Goal: Task Accomplishment & Management: Use online tool/utility

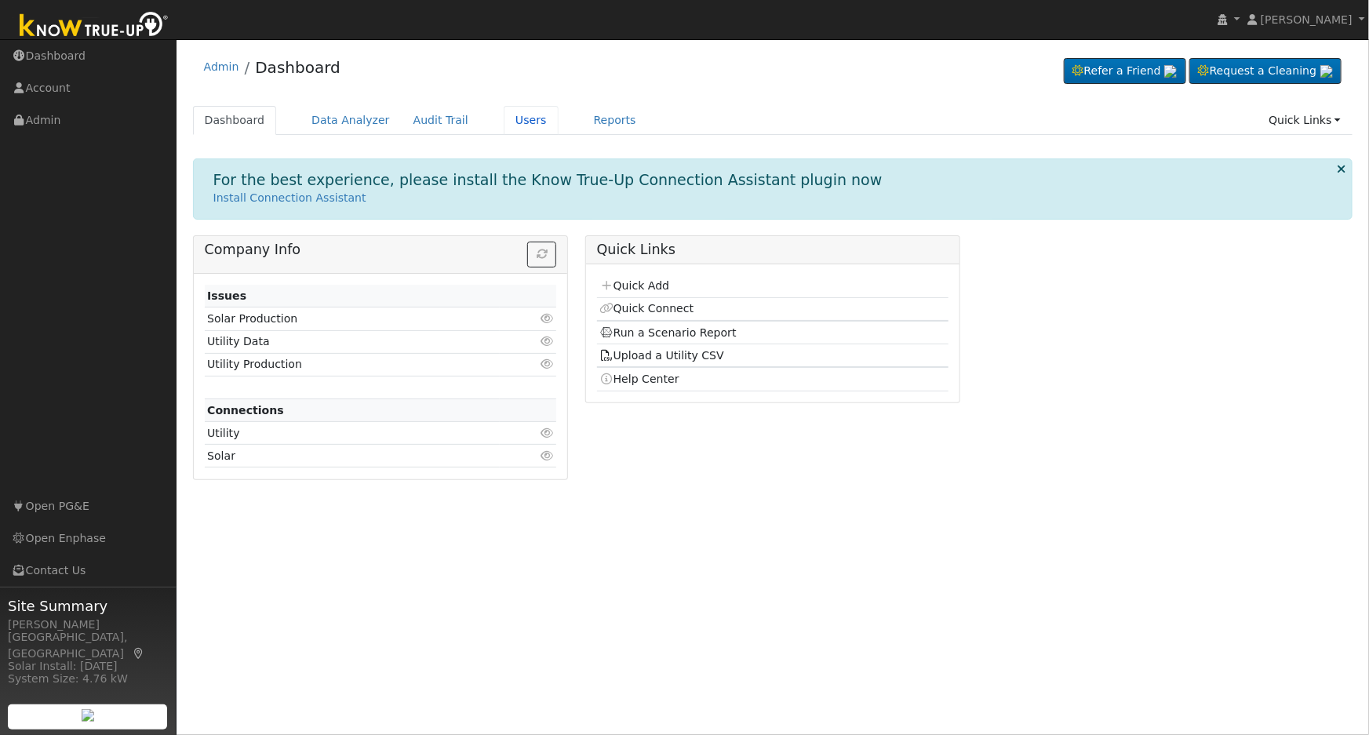
click at [508, 125] on link "Users" at bounding box center [531, 120] width 55 height 29
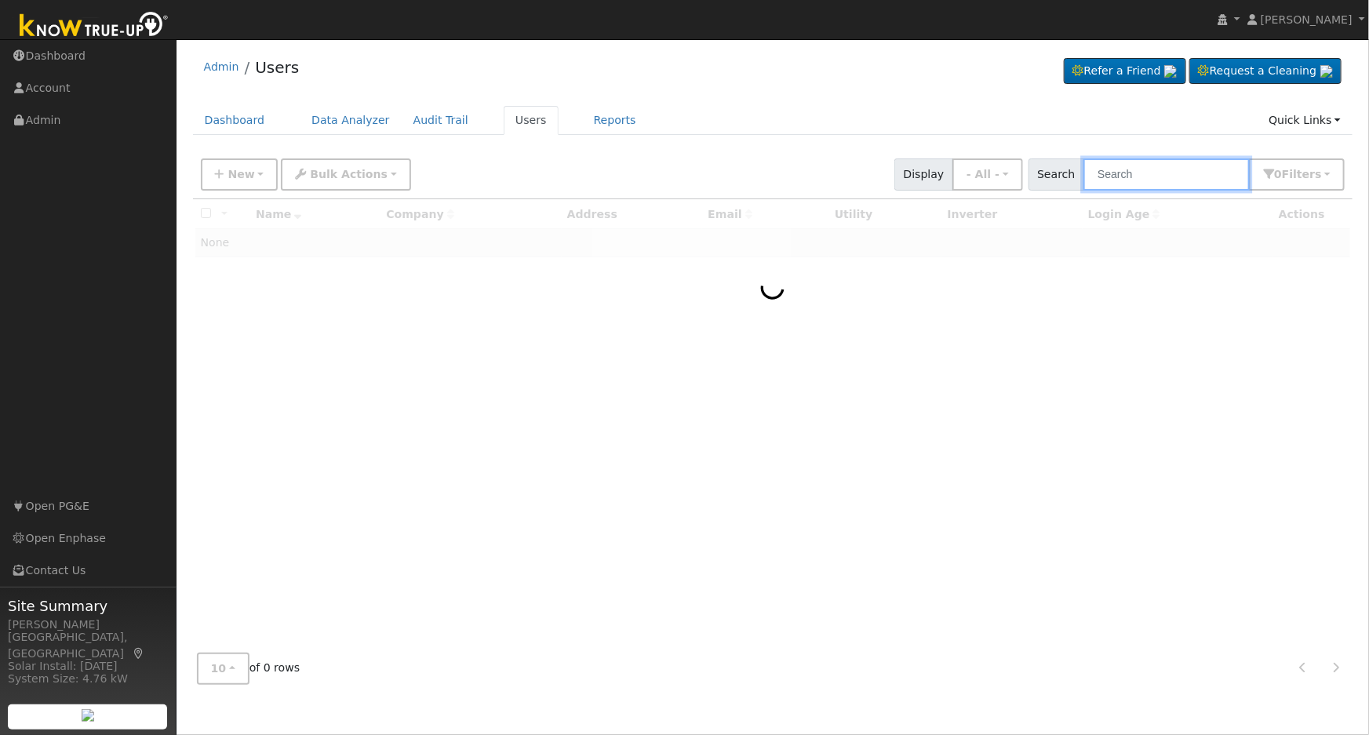
click at [1169, 181] on input "text" at bounding box center [1166, 174] width 166 height 32
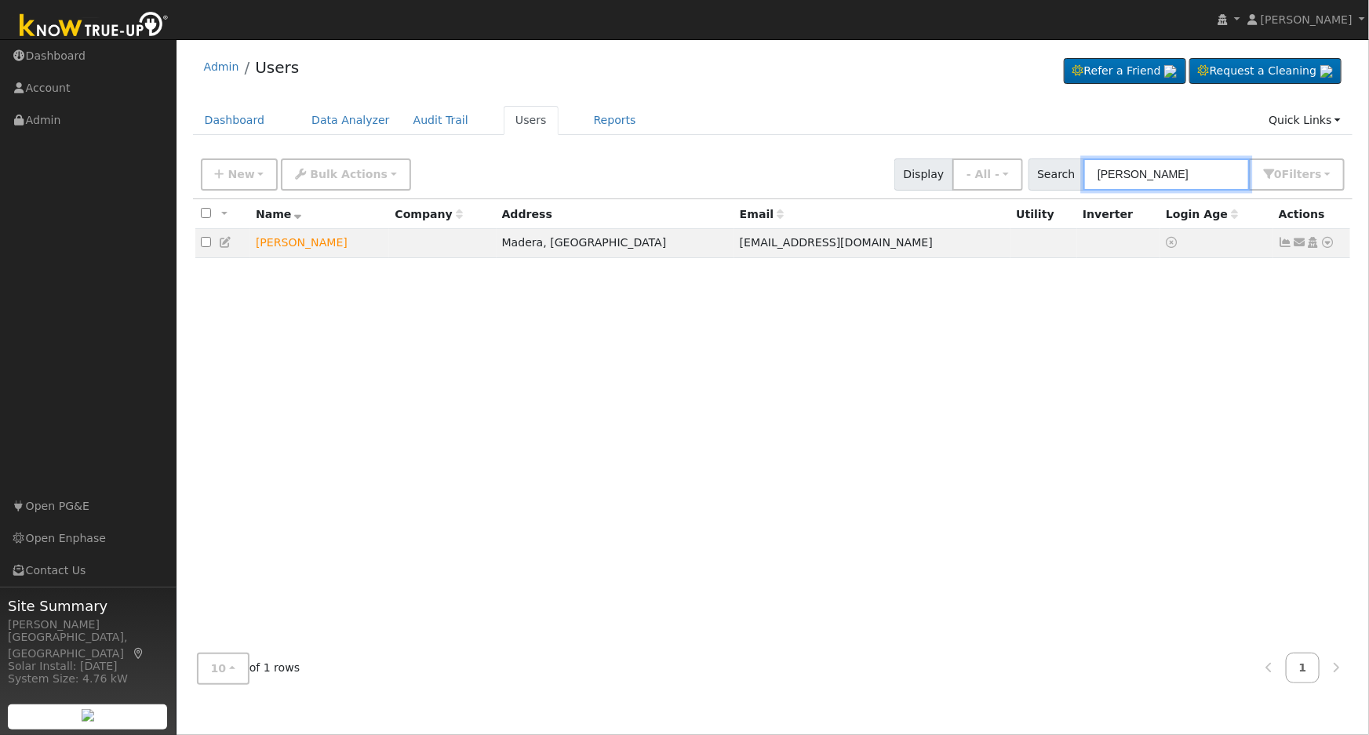
type input "john ross"
click at [1326, 244] on icon at bounding box center [1328, 242] width 14 height 11
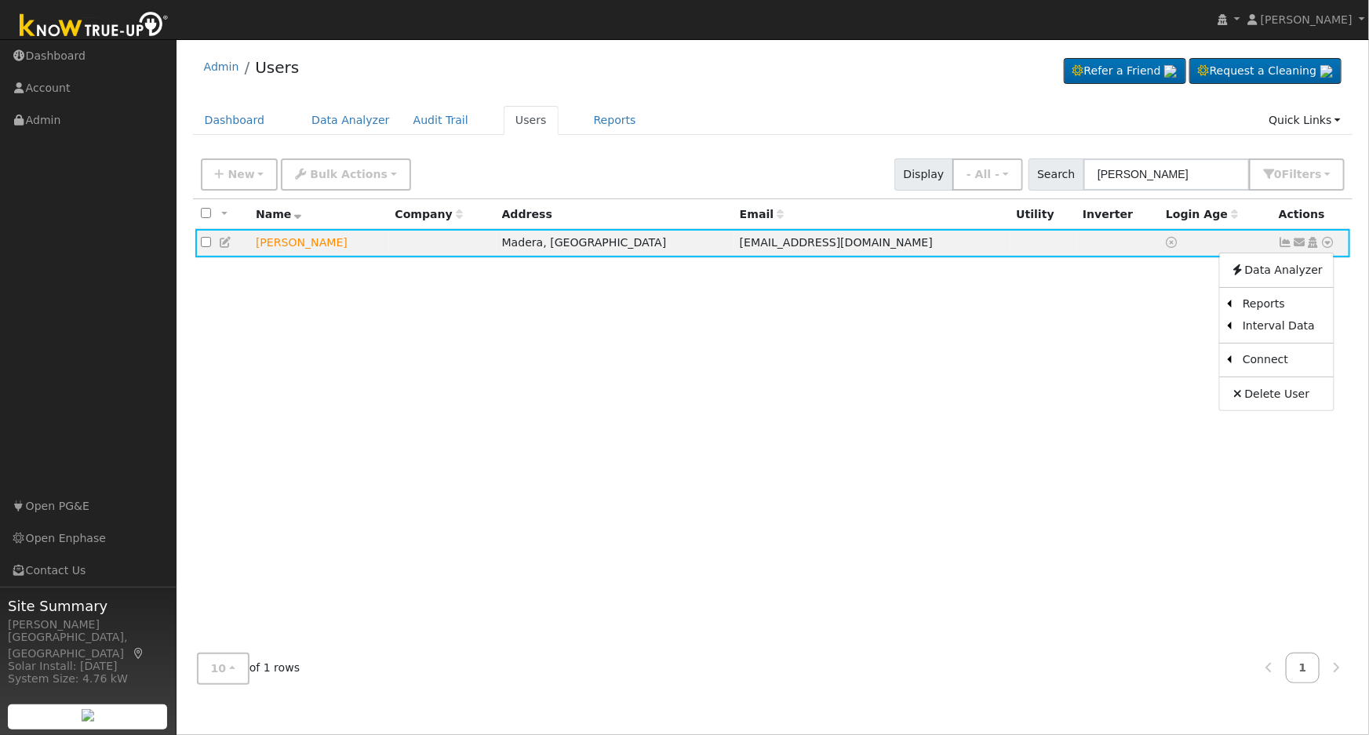
click at [0, 0] on link "Scenario" at bounding box center [0, 0] width 0 height 0
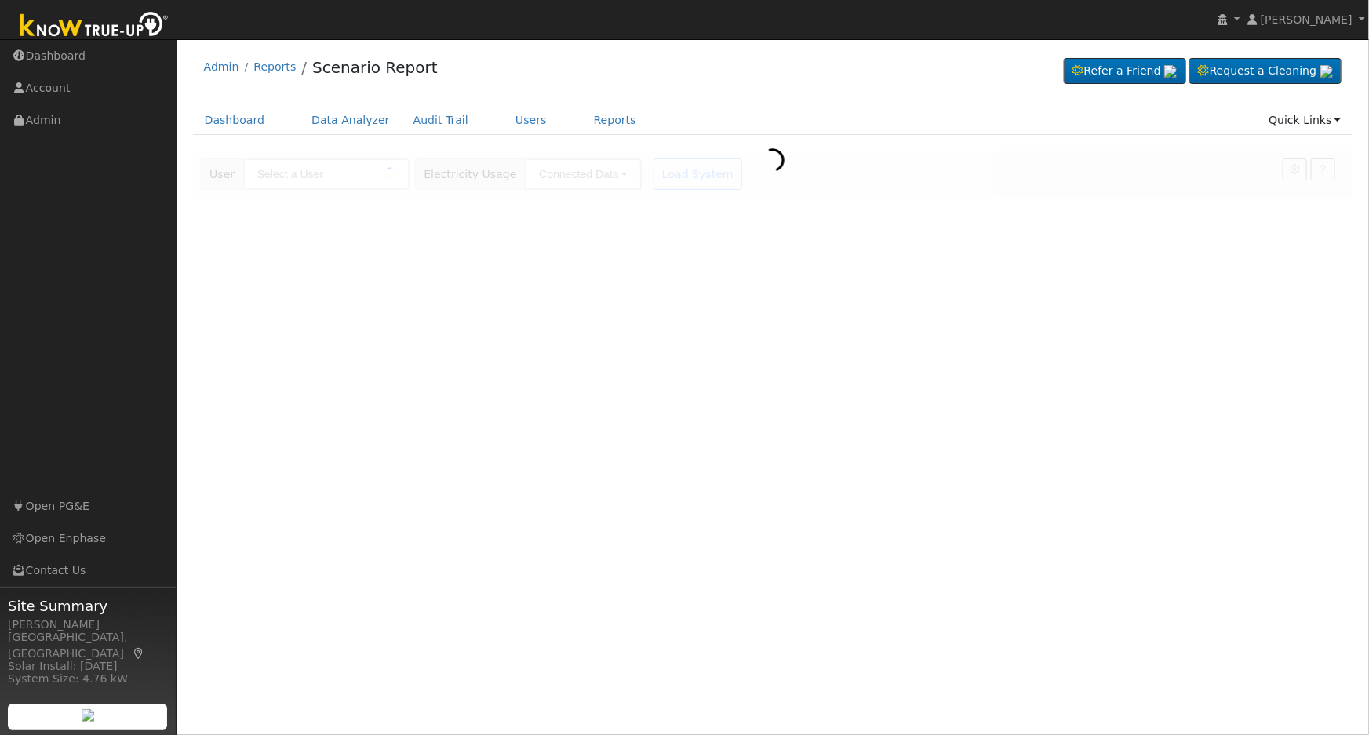
type input "[PERSON_NAME]"
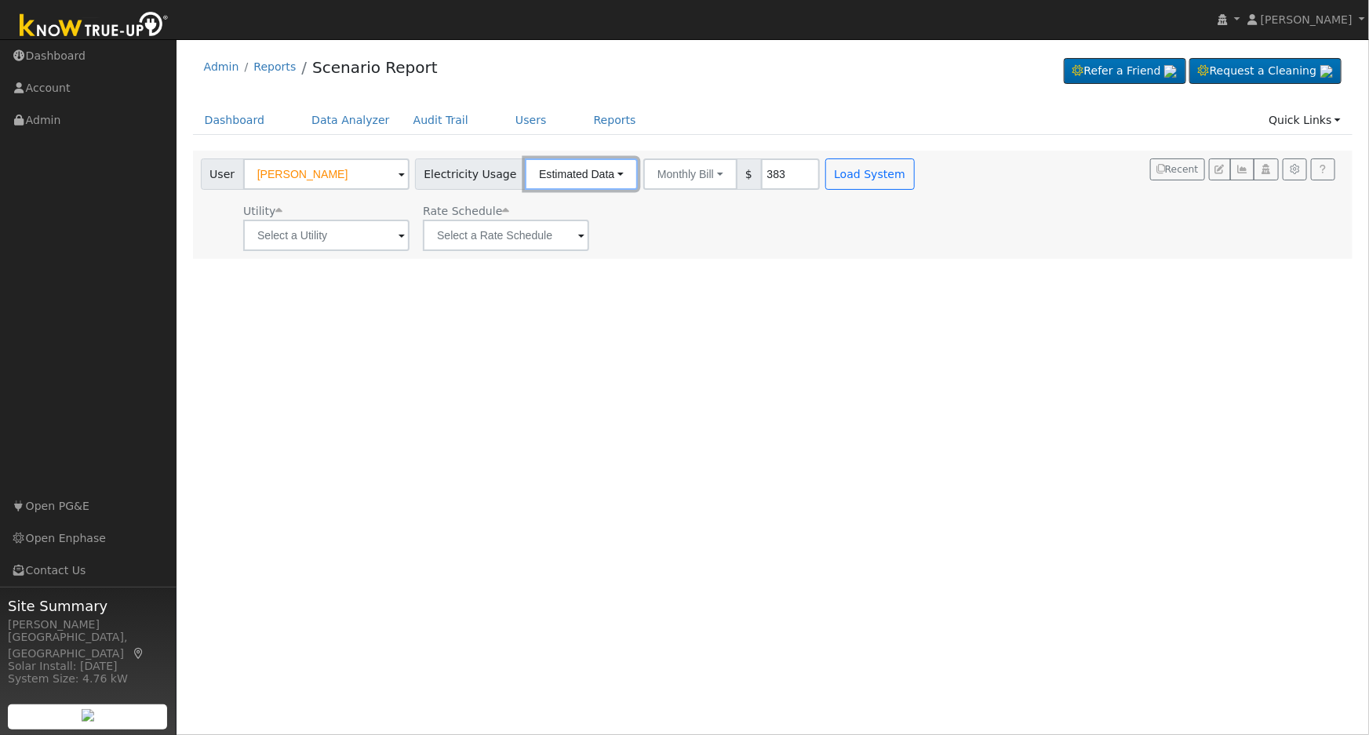
click at [574, 178] on button "Estimated Data" at bounding box center [581, 173] width 113 height 31
click at [556, 209] on link "Connected Data" at bounding box center [581, 209] width 111 height 22
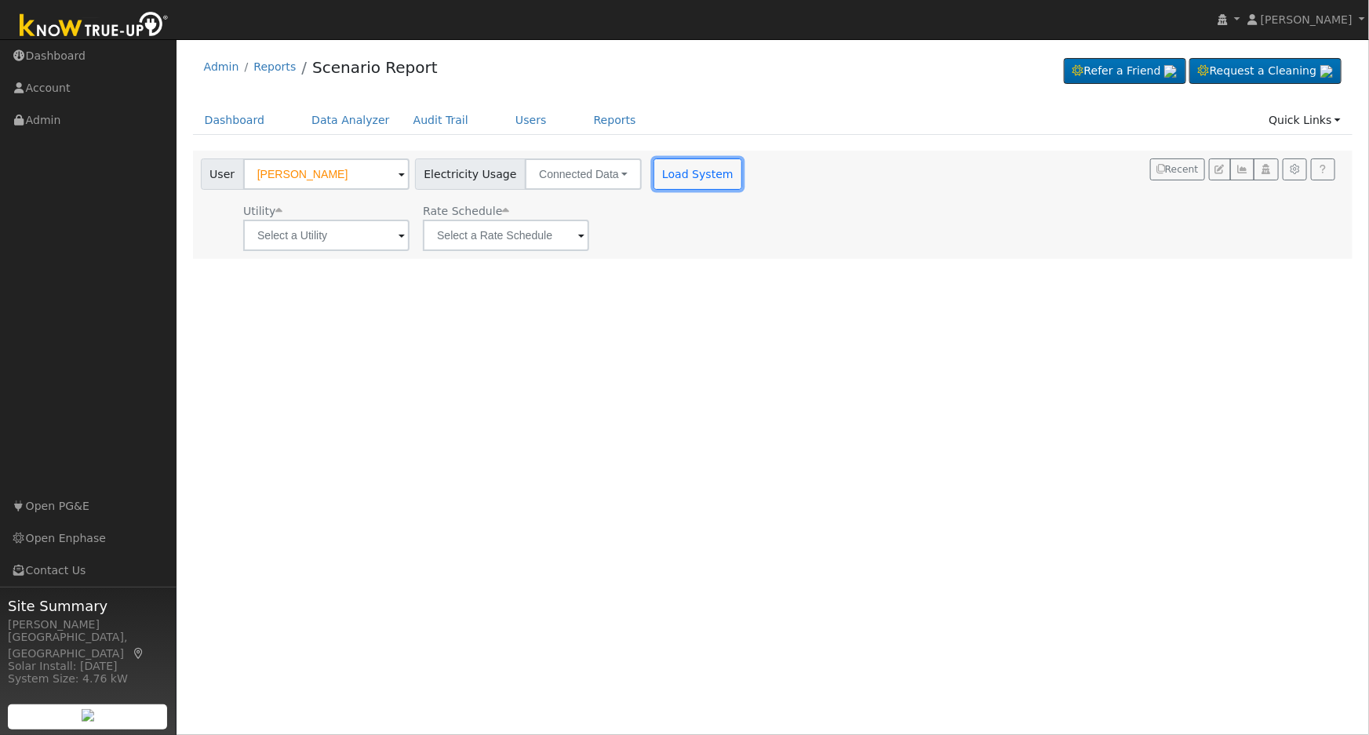
click at [678, 173] on button "Load System" at bounding box center [697, 173] width 89 height 31
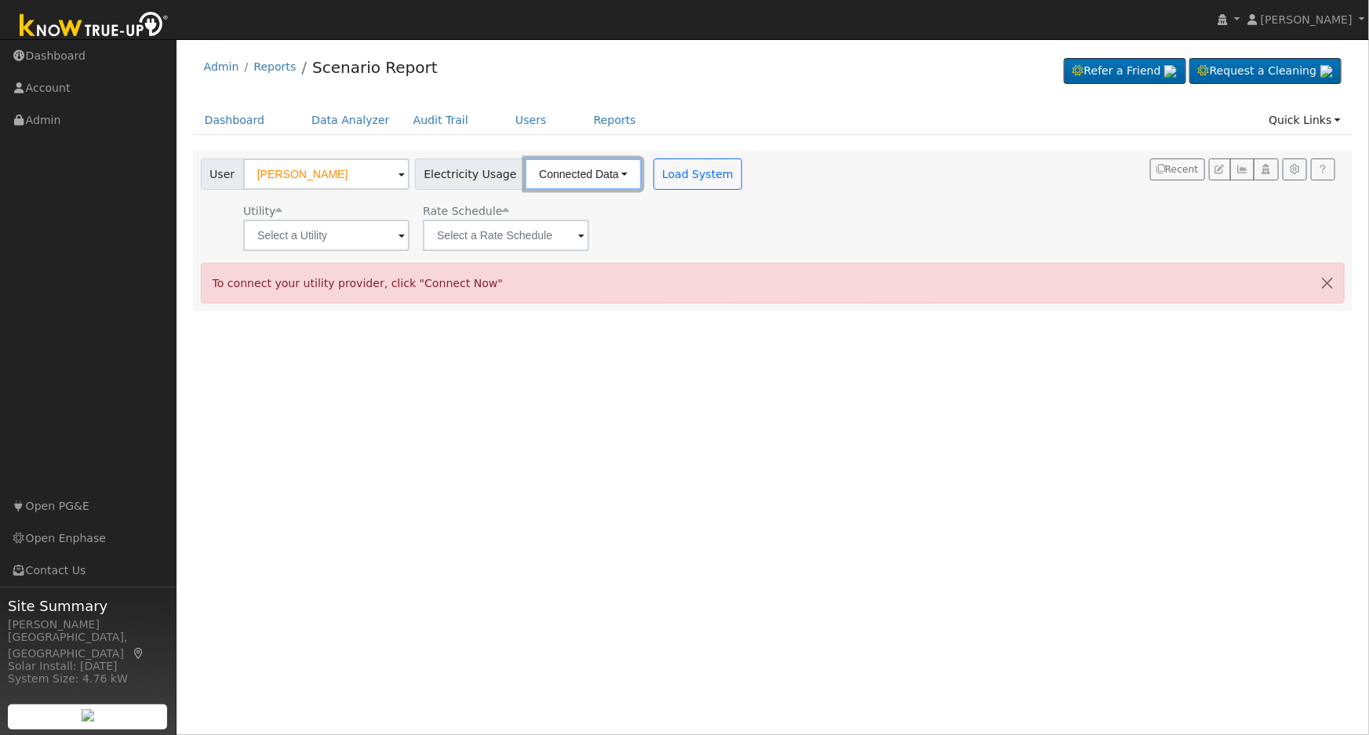
click at [549, 173] on button "Connected Data" at bounding box center [583, 173] width 117 height 31
click at [571, 233] on link "Estimated Data" at bounding box center [585, 231] width 111 height 22
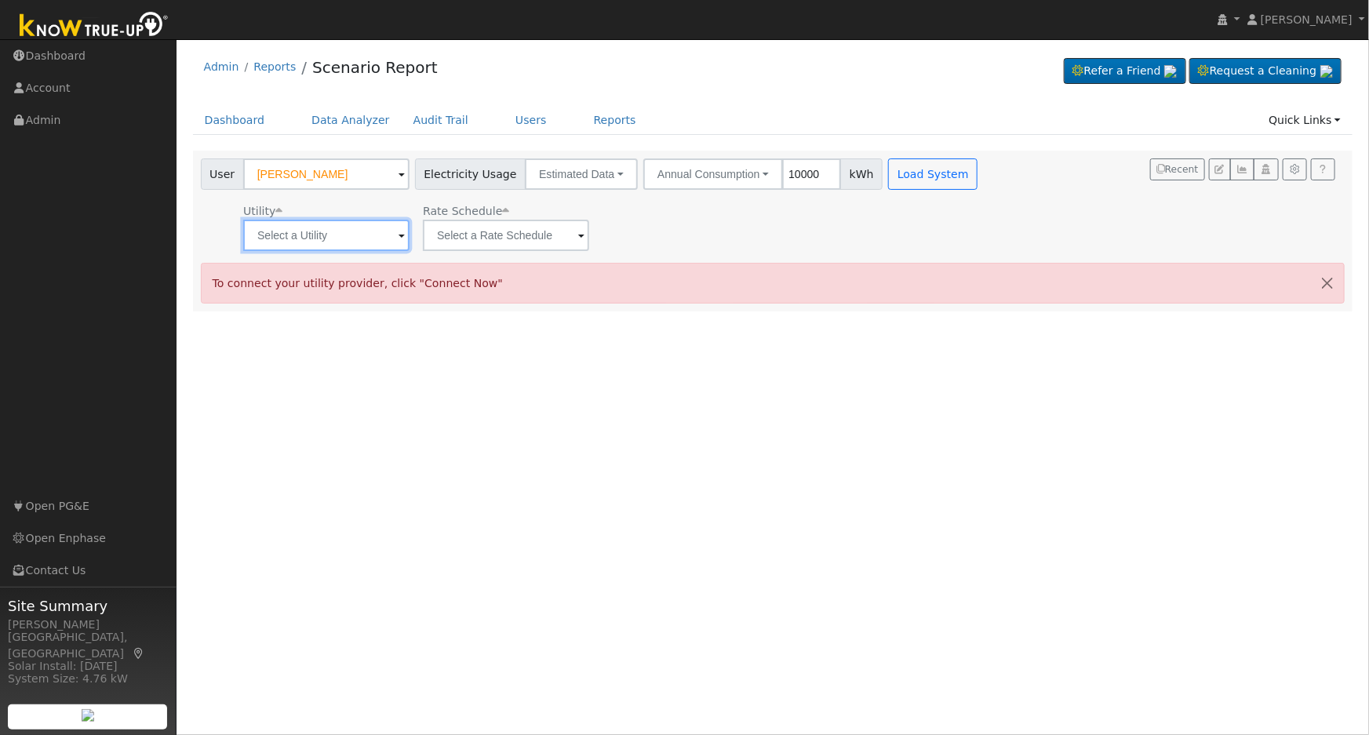
click at [376, 235] on input "text" at bounding box center [326, 235] width 166 height 31
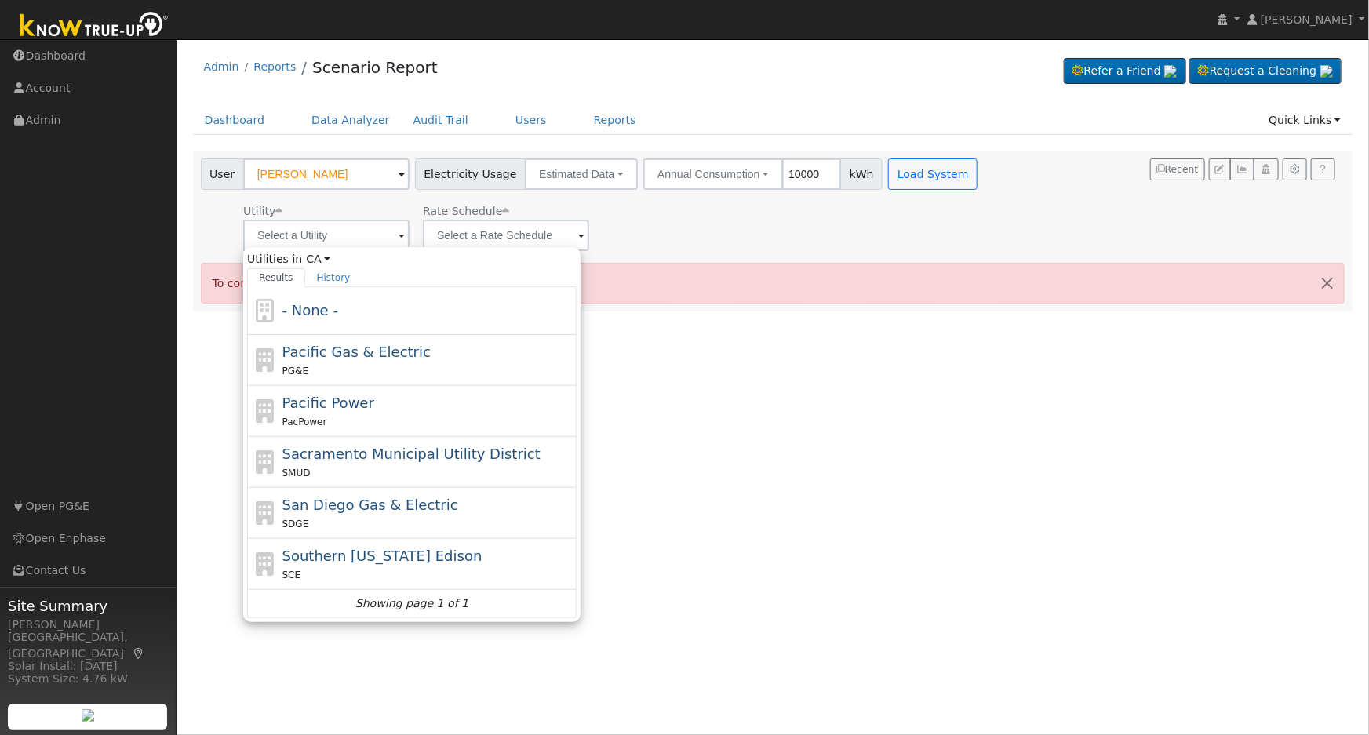
click at [352, 352] on span "Pacific Gas & Electric" at bounding box center [356, 352] width 148 height 16
type input "Pacific Gas & Electric"
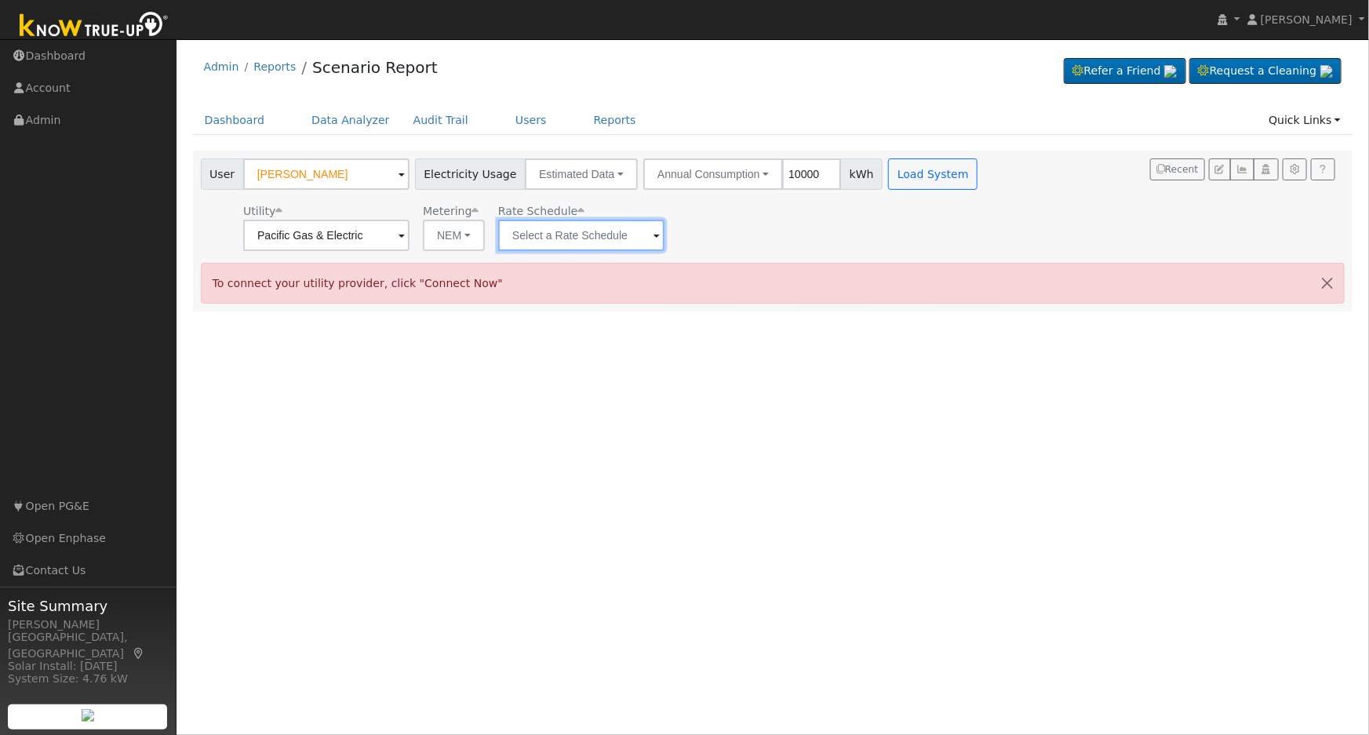
click at [581, 239] on input "text" at bounding box center [581, 235] width 166 height 31
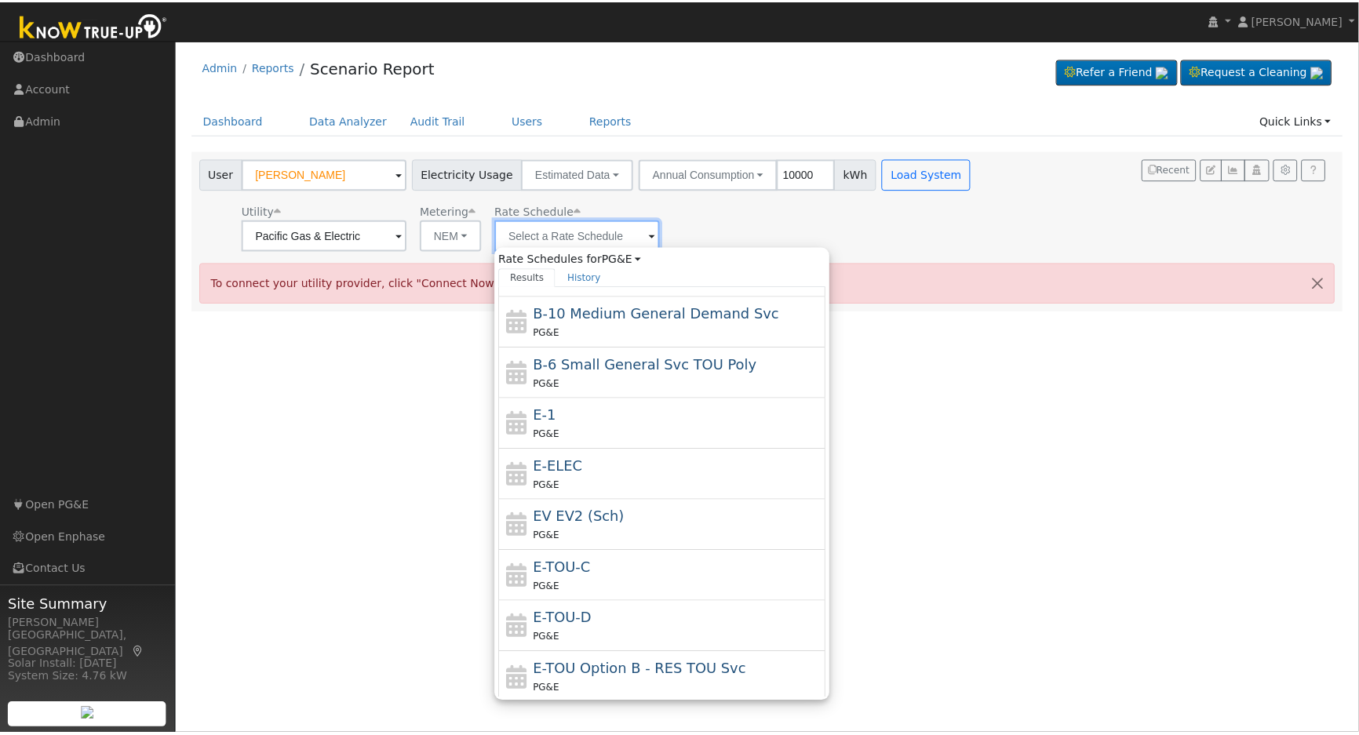
scroll to position [142, 0]
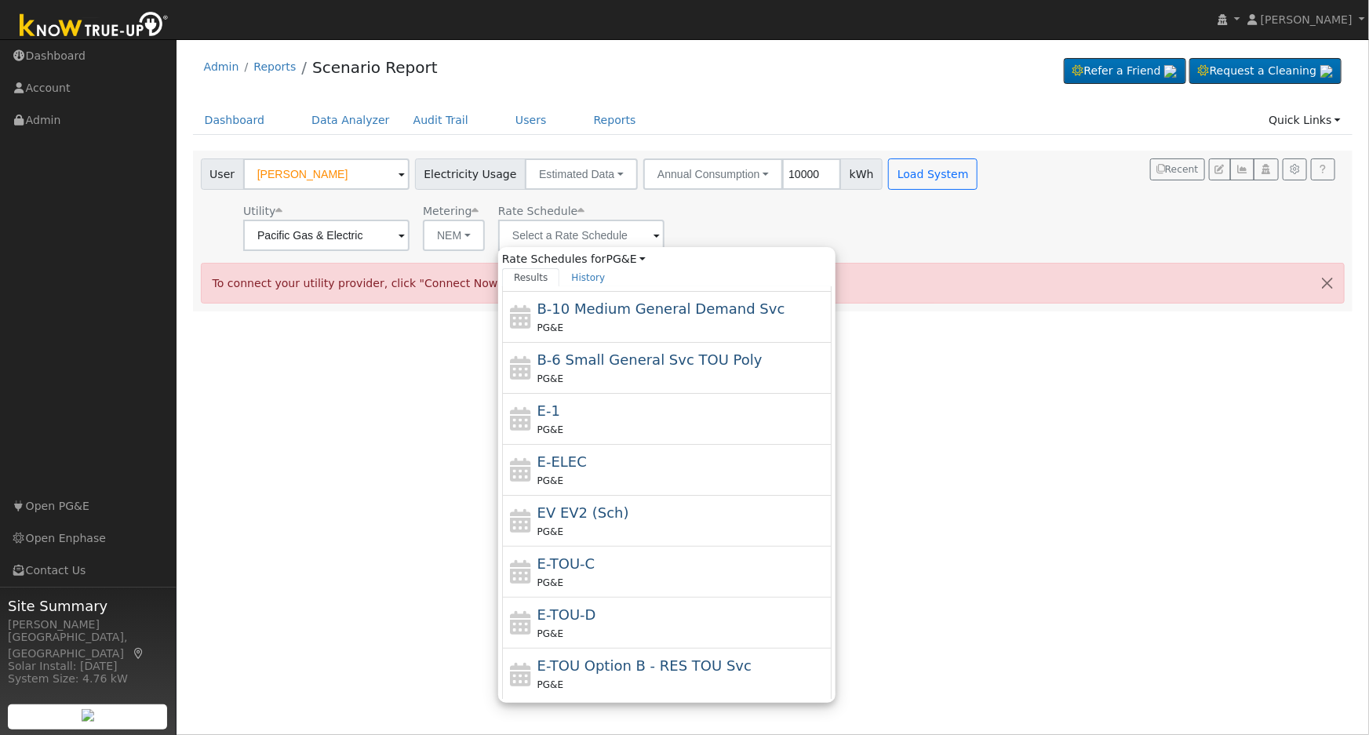
click at [589, 620] on span "E-TOU-D" at bounding box center [566, 614] width 59 height 16
type input "E-TOU-D"
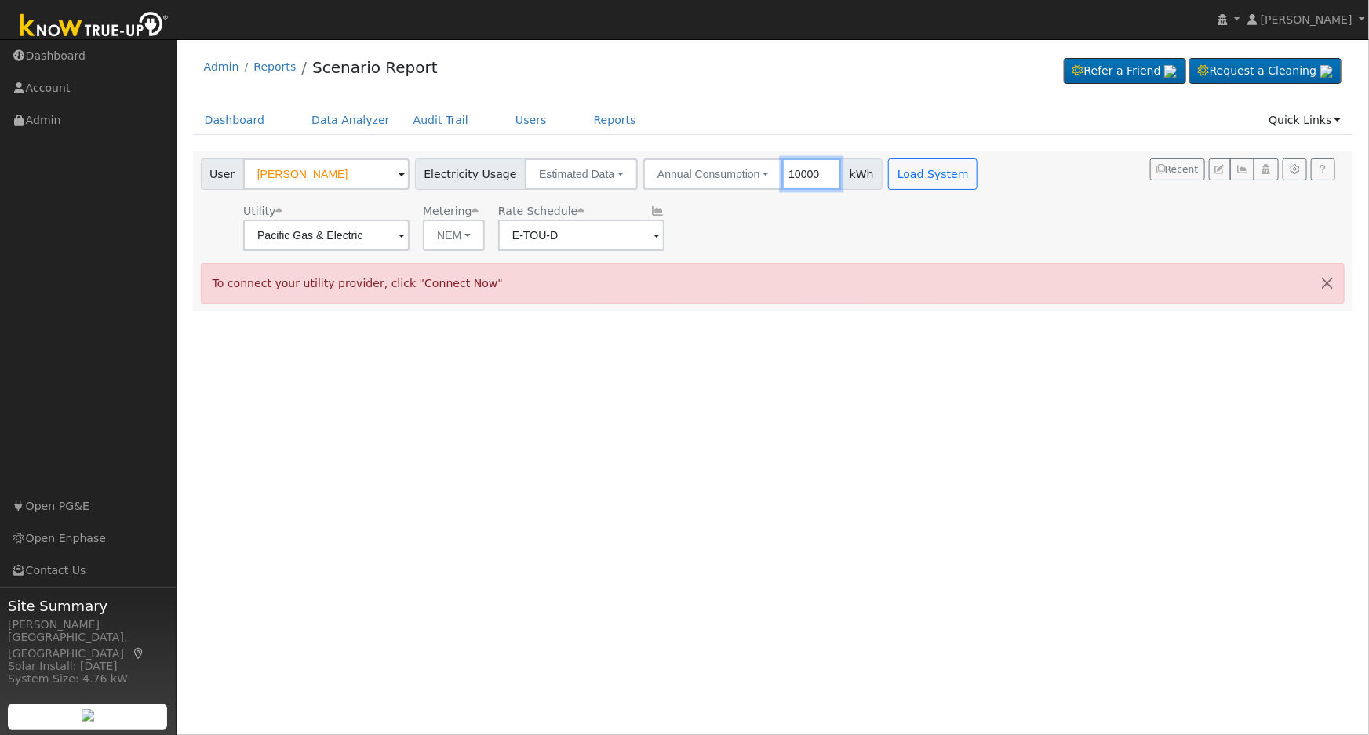
click at [793, 173] on input "10000" at bounding box center [811, 173] width 59 height 31
type input "5528"
click at [904, 173] on button "Load System" at bounding box center [932, 173] width 89 height 31
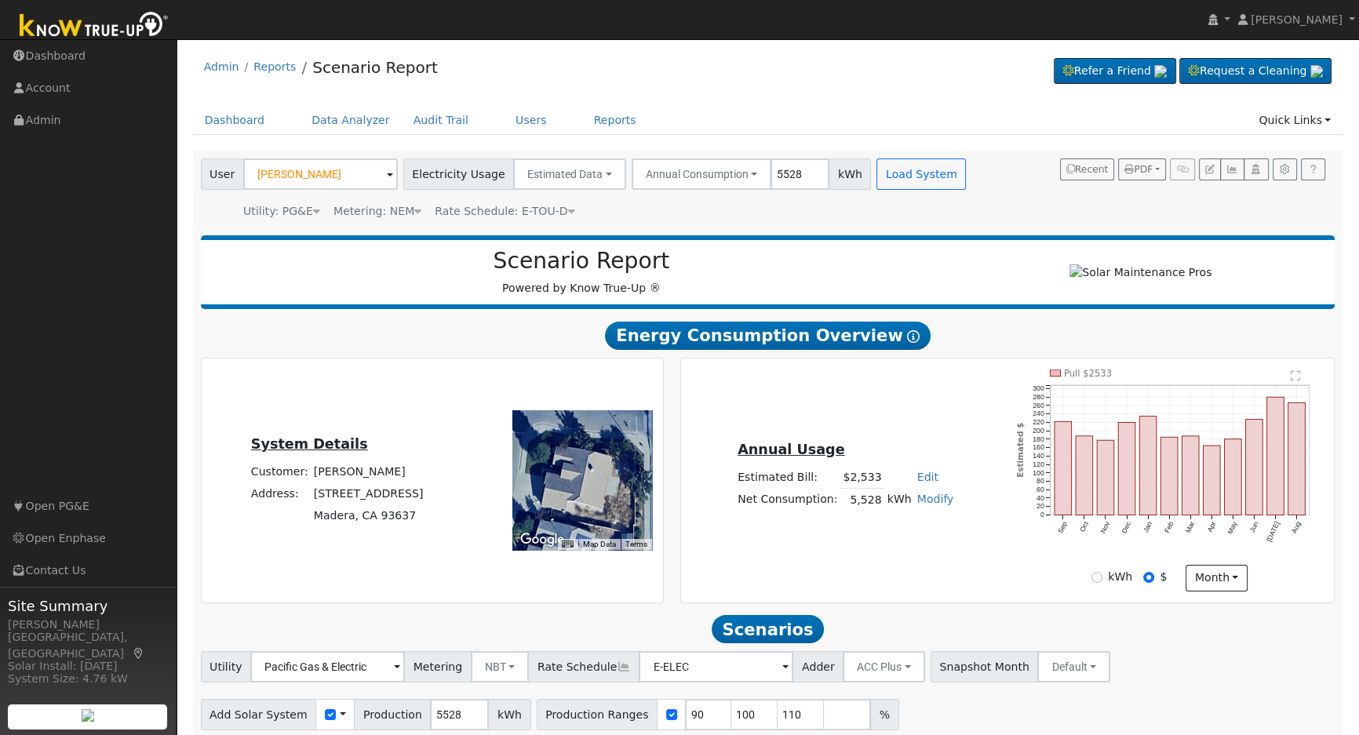
click at [917, 483] on link "Edit" at bounding box center [927, 477] width 21 height 13
type input "2894"
click at [832, 559] on div "Annual Usage Estimated Bill: $2,533 Edit Estimated Bill $ 2894 Annual Net Consu…" at bounding box center [1007, 480] width 648 height 222
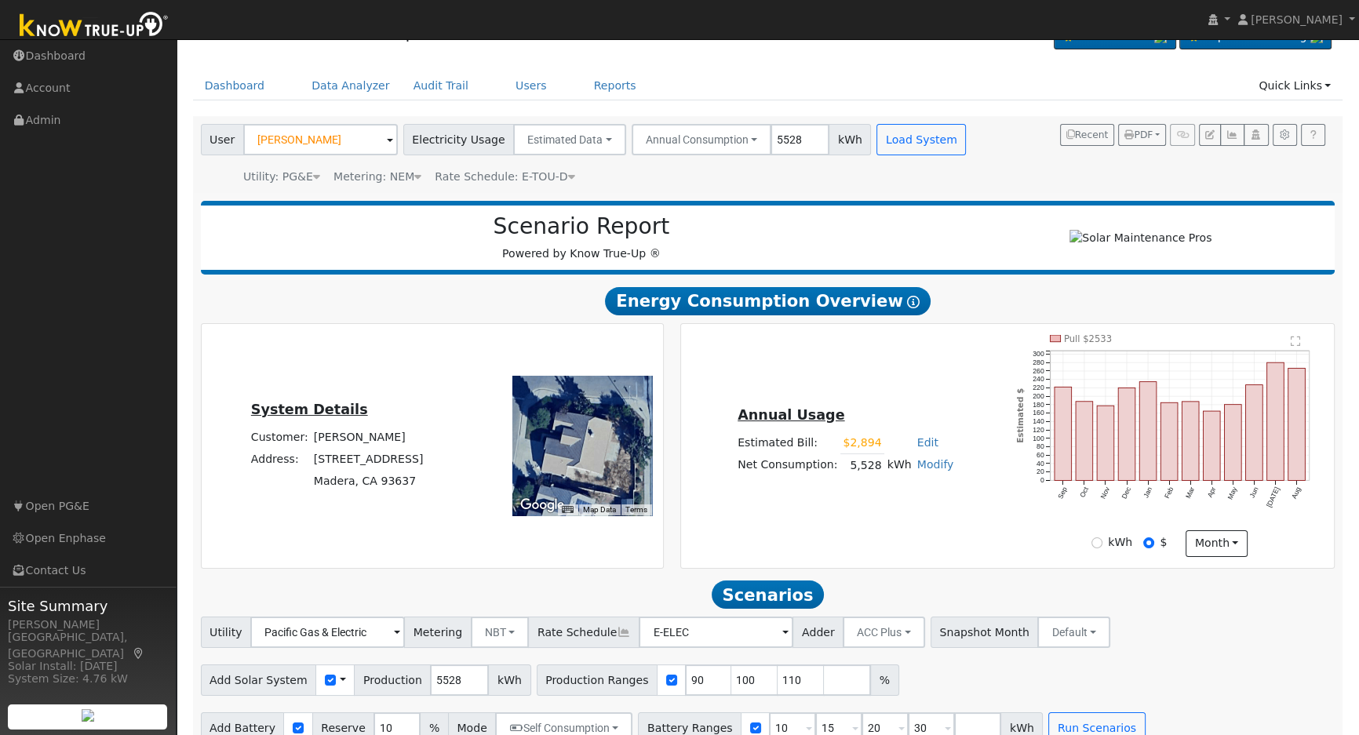
scroll to position [64, 0]
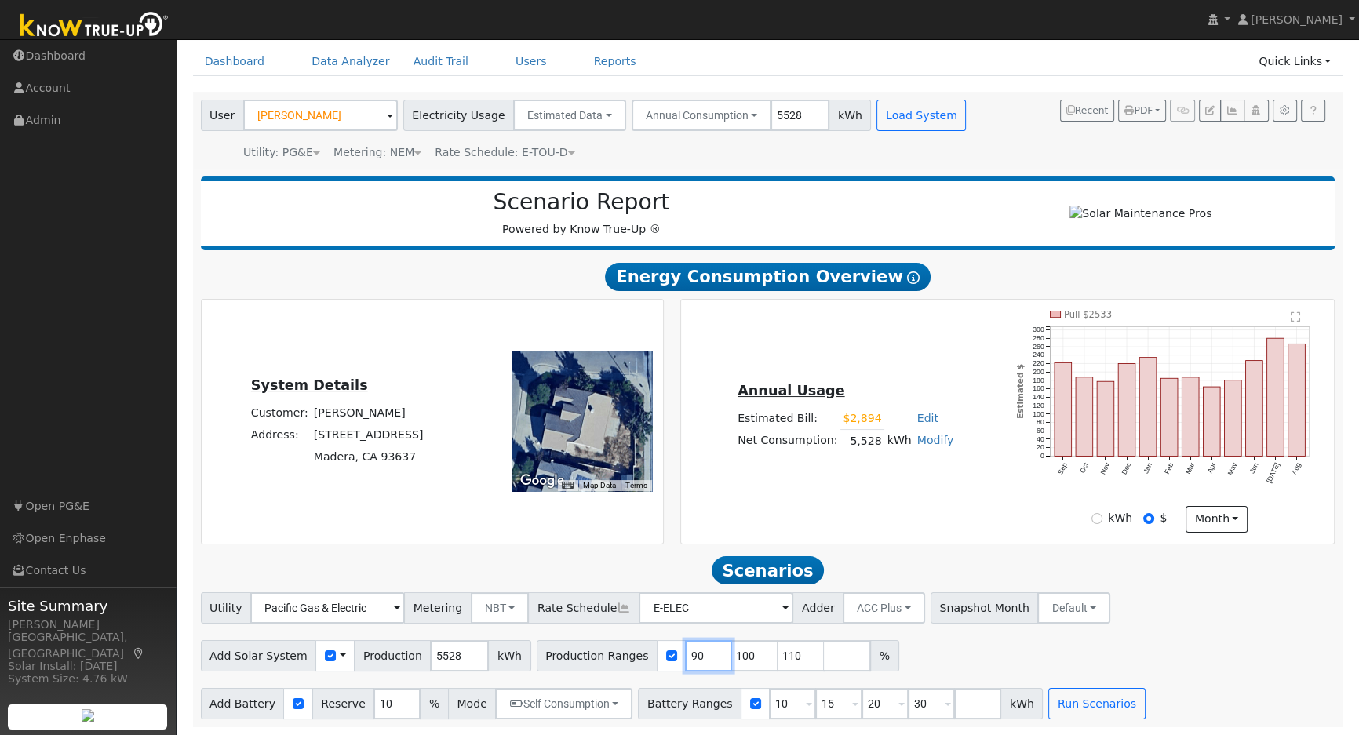
click at [685, 657] on input "90" at bounding box center [708, 655] width 47 height 31
type input "100"
type input "110"
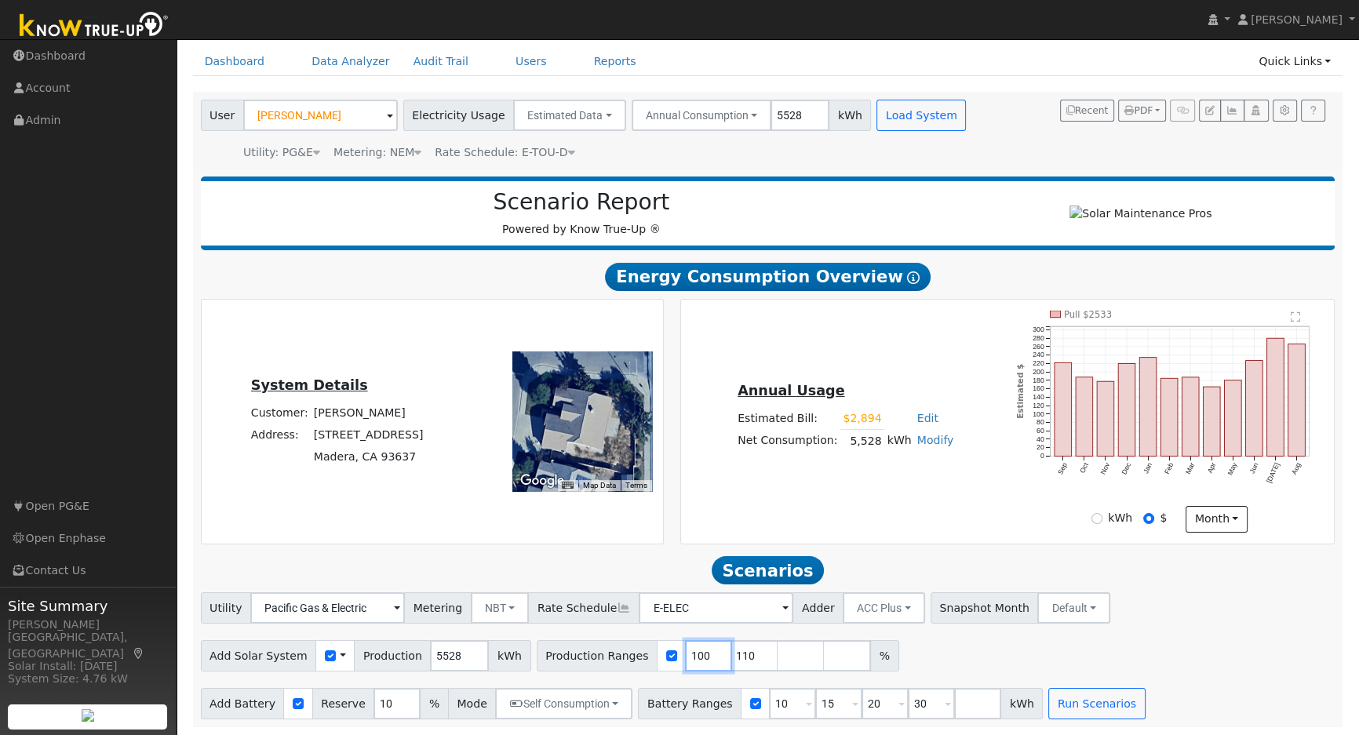
click at [685, 657] on input "100" at bounding box center [708, 655] width 47 height 31
type input "110"
click at [685, 657] on input "110" at bounding box center [708, 655] width 47 height 31
click at [685, 657] on input "number" at bounding box center [708, 655] width 47 height 31
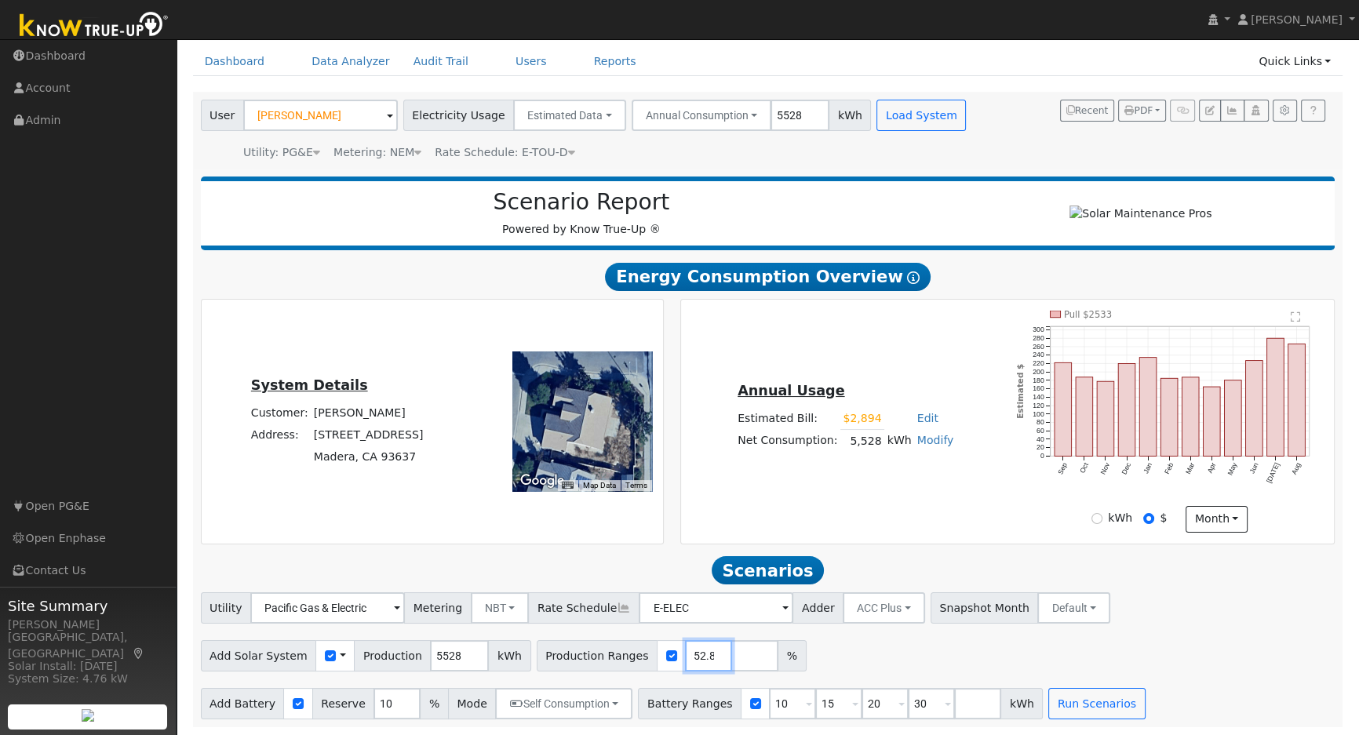
scroll to position [0, 10]
type input "152.82"
click at [815, 698] on input "15" at bounding box center [838, 703] width 47 height 31
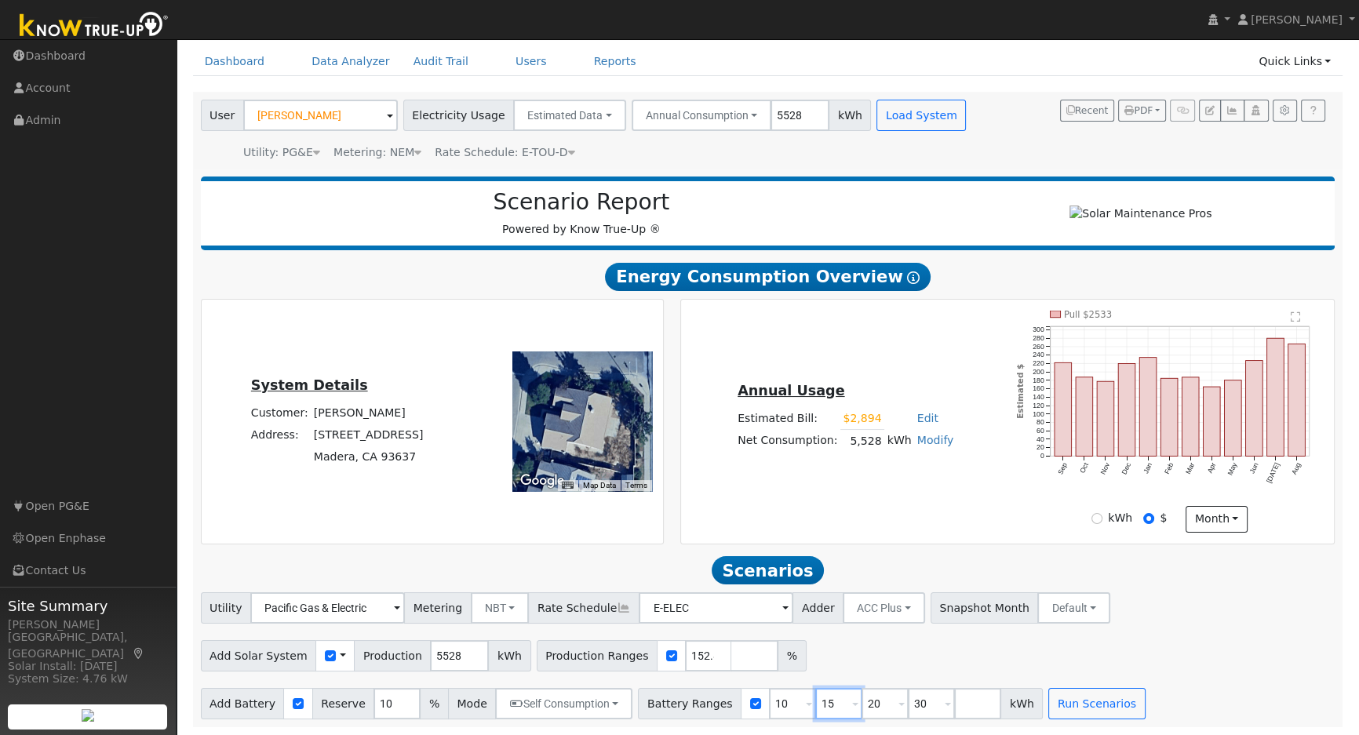
click at [815, 698] on input "15" at bounding box center [838, 703] width 47 height 31
type input "20"
type input "30"
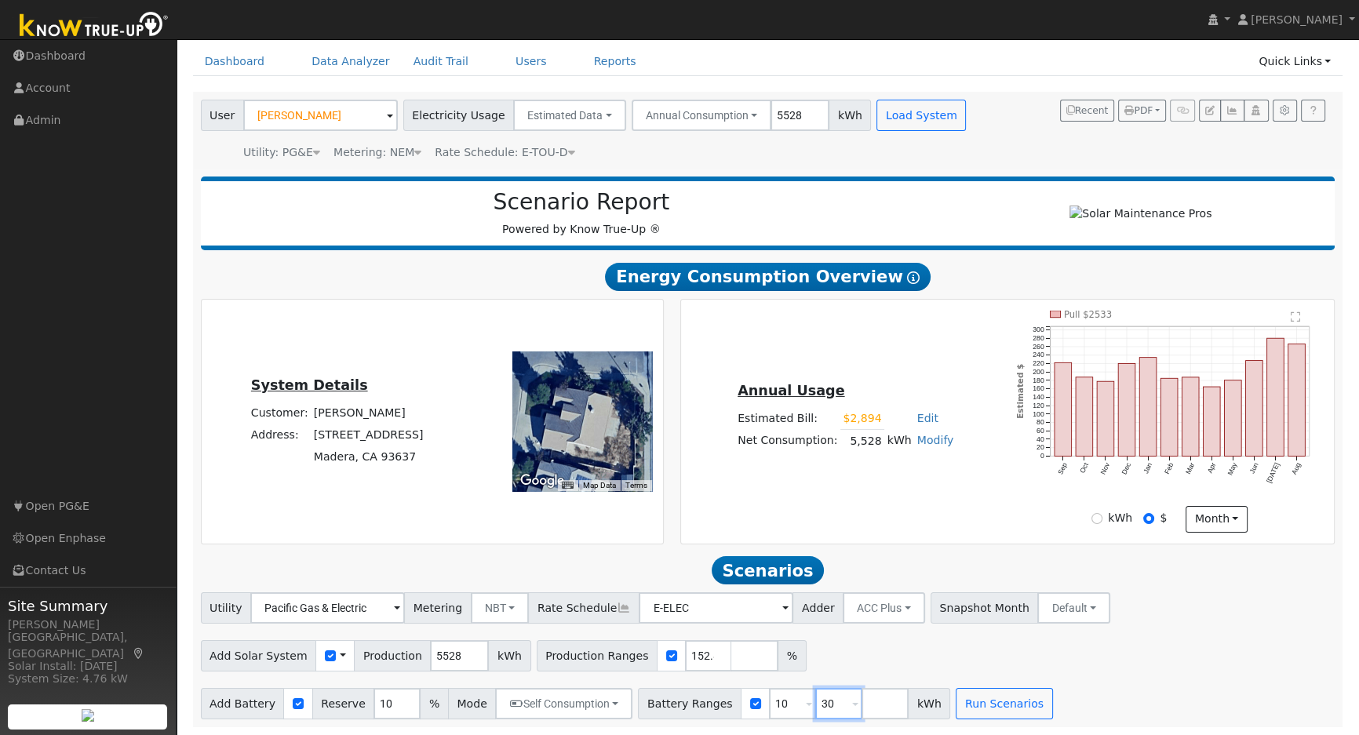
type input "3"
click at [815, 698] on input "3" at bounding box center [838, 703] width 47 height 31
click at [815, 698] on input "number" at bounding box center [838, 703] width 47 height 31
click at [769, 706] on input "10" at bounding box center [792, 703] width 47 height 31
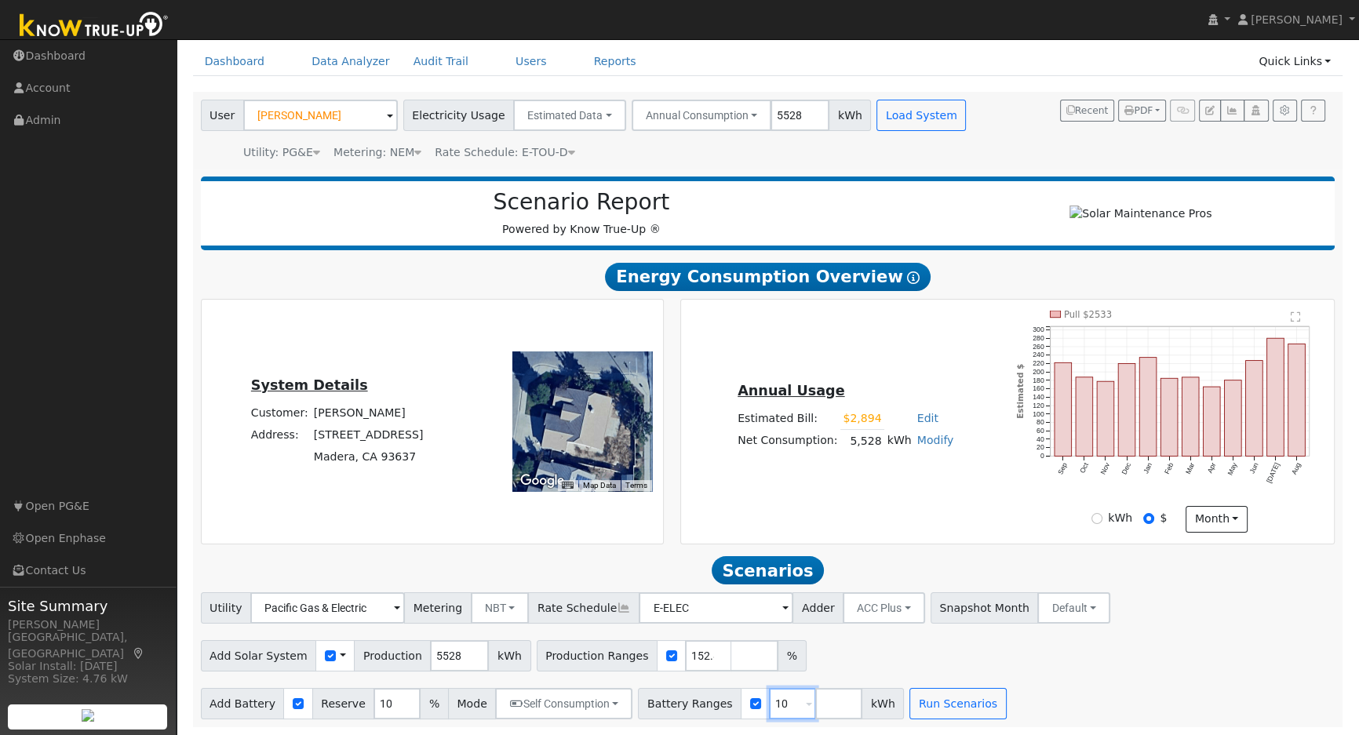
click at [769, 706] on input "10" at bounding box center [792, 703] width 47 height 31
click at [769, 706] on input "number" at bounding box center [792, 703] width 47 height 31
type input "10"
click at [373, 703] on input "10" at bounding box center [396, 703] width 47 height 31
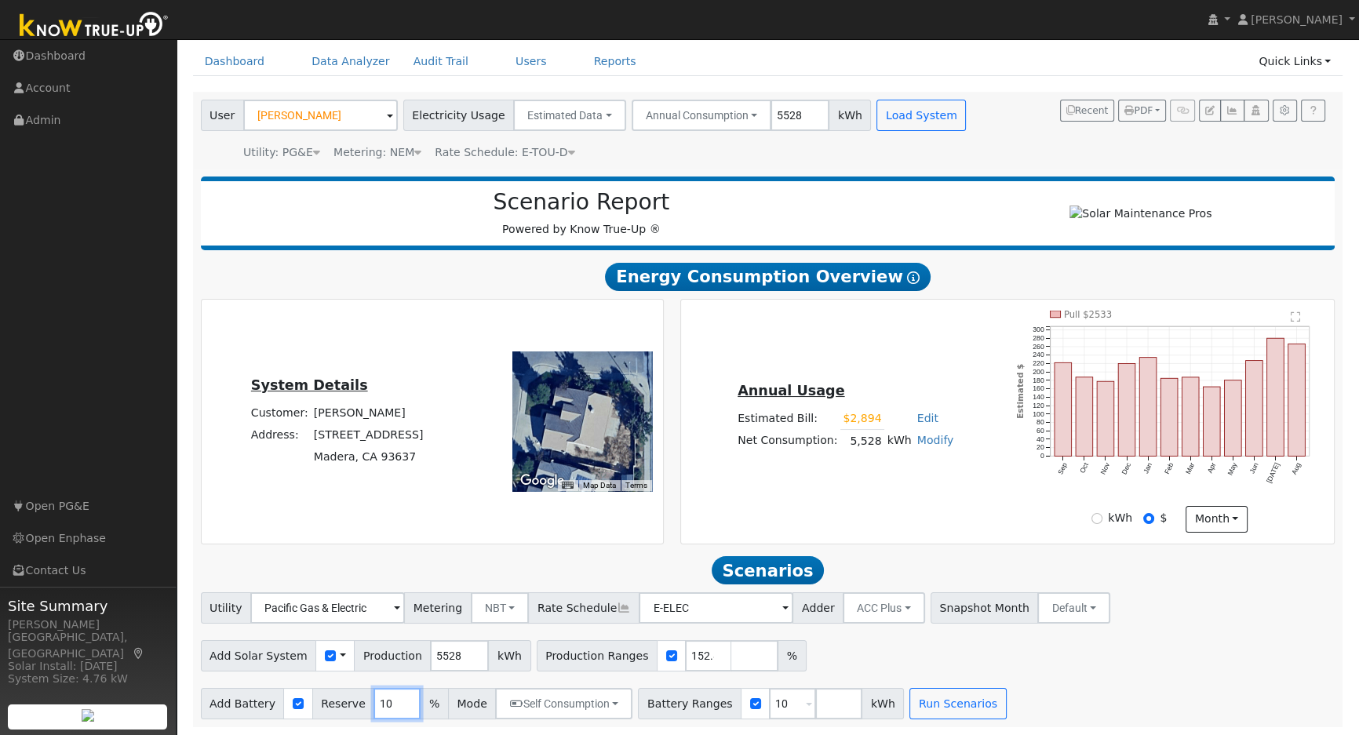
click at [373, 703] on input "10" at bounding box center [396, 703] width 47 height 31
type input "20"
click at [1043, 649] on div "Add Solar System Use CSV Data Production 5528 kWh Production Ranges 152.82 %" at bounding box center [768, 653] width 1140 height 37
click at [948, 686] on div "Add Battery Reserve 20 % Mode Self Consumption Self Consumption Peak Savings AC…" at bounding box center [768, 701] width 1140 height 37
click at [945, 710] on button "Run Scenarios" at bounding box center [957, 703] width 96 height 31
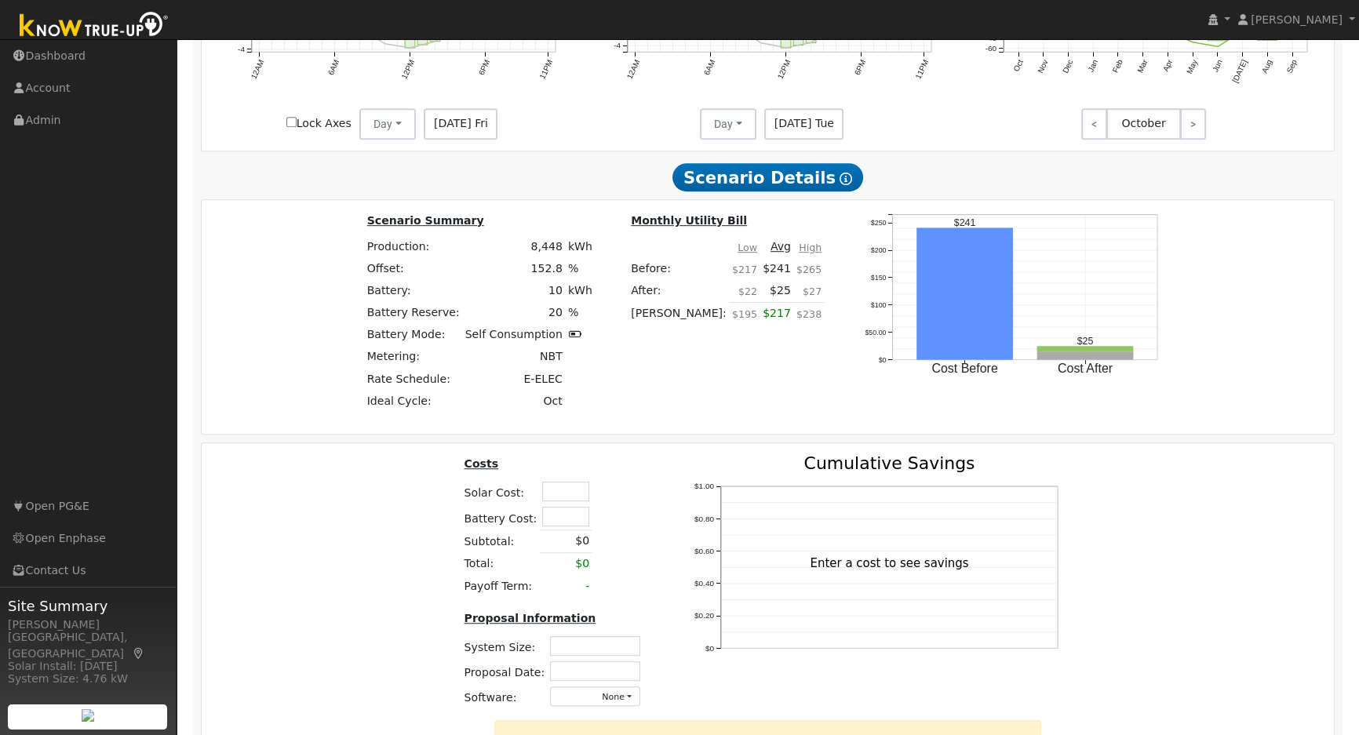
scroll to position [1072, 0]
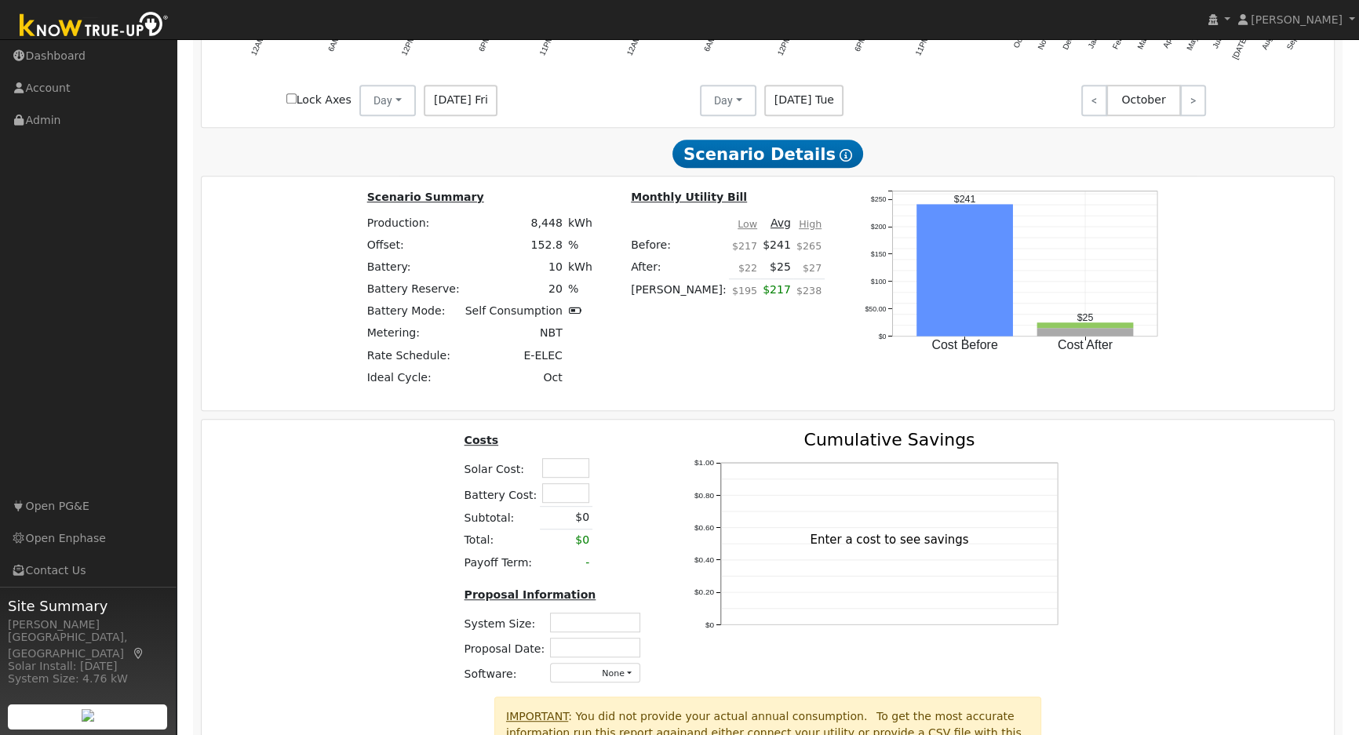
click at [556, 471] on input "text" at bounding box center [565, 468] width 47 height 20
type input "$40,700"
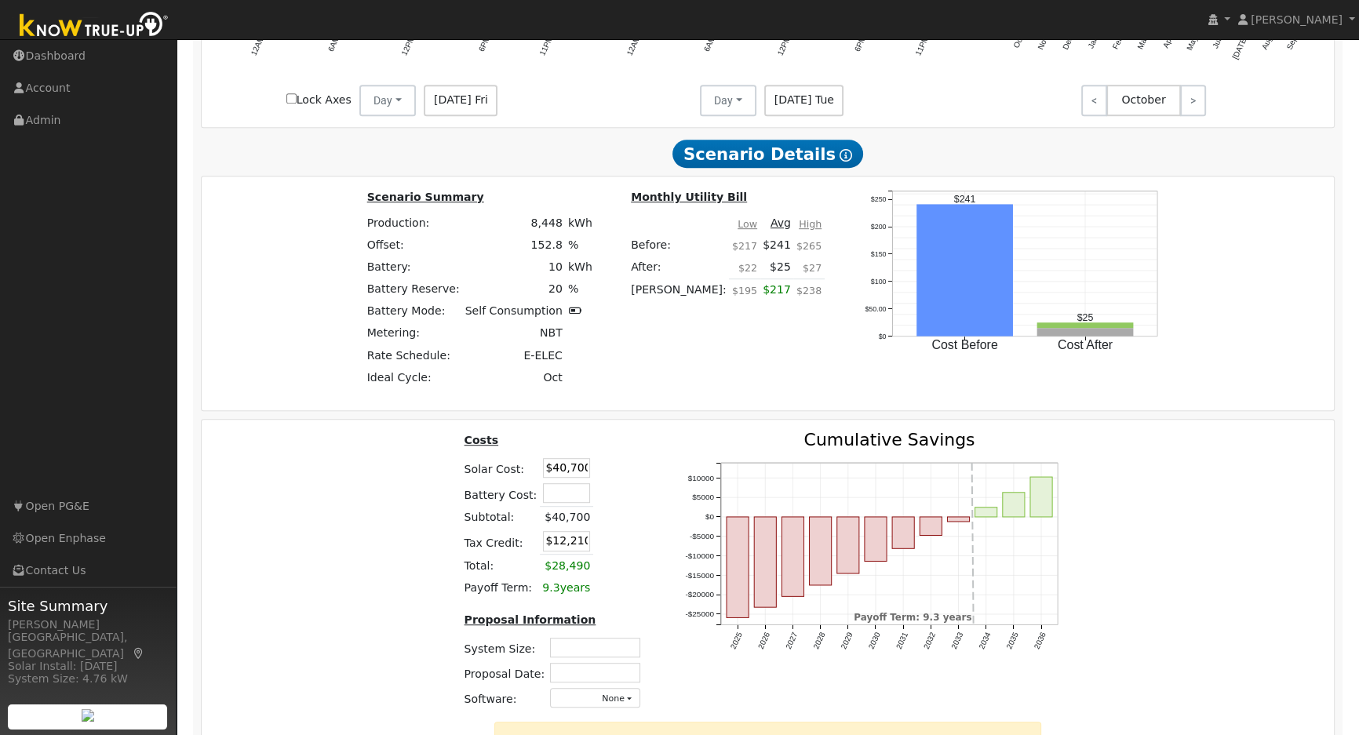
click at [604, 486] on td at bounding box center [606, 494] width 27 height 26
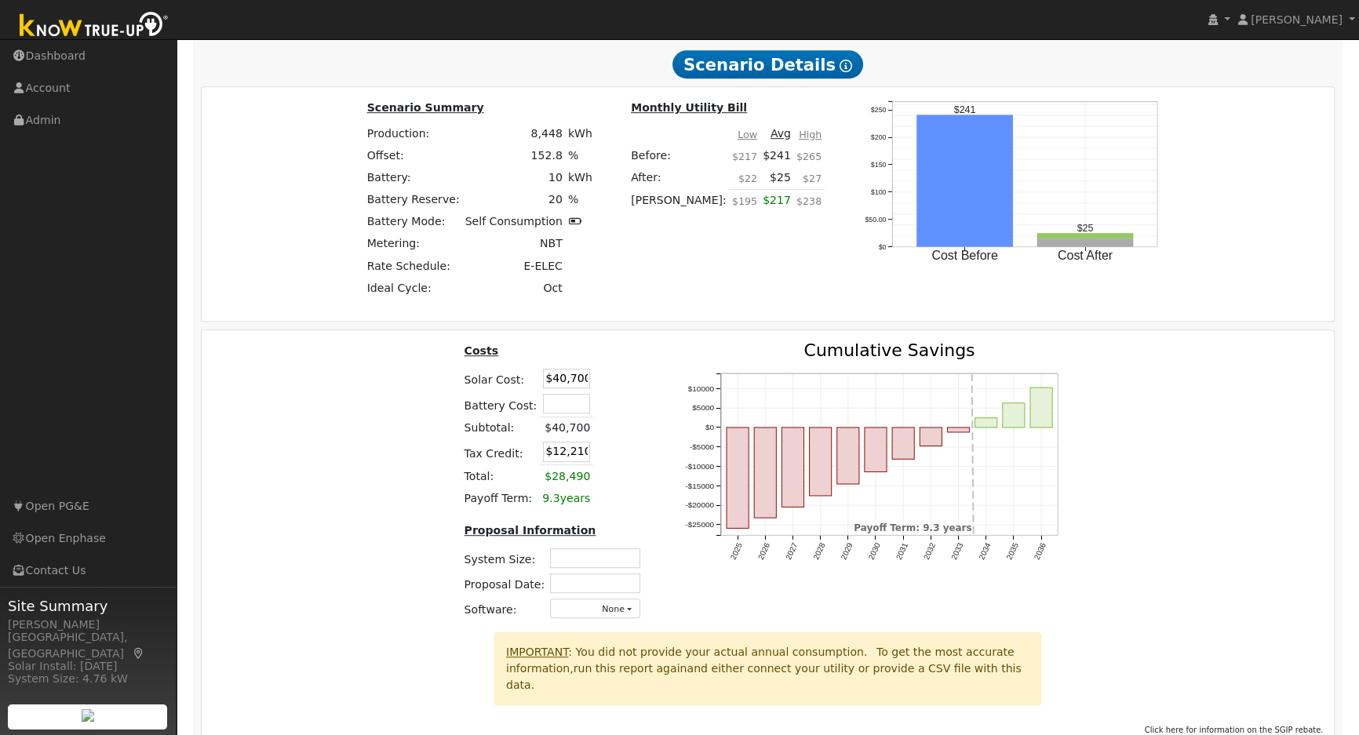
scroll to position [1214, 0]
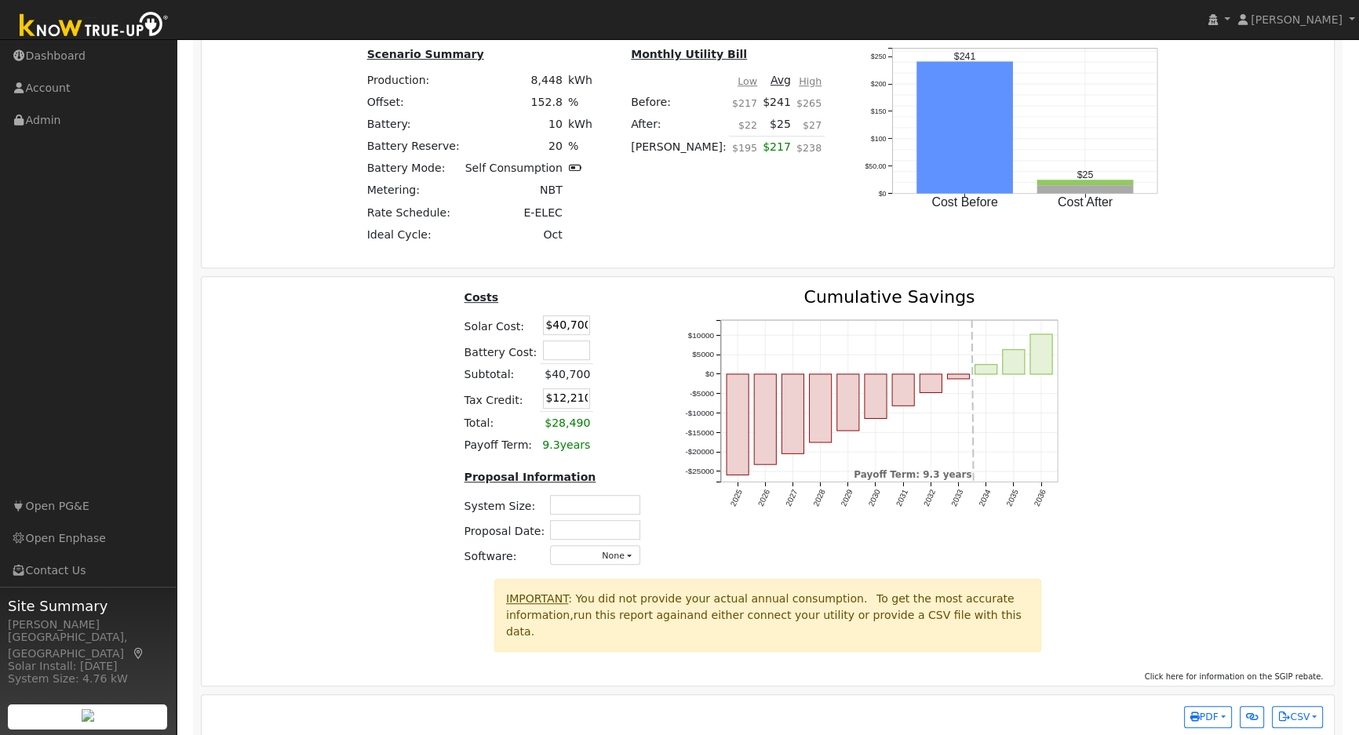
click at [586, 508] on input "text" at bounding box center [595, 505] width 90 height 20
type input "5.39"
click at [1133, 497] on div "Costs Solar Cost: $40,700 Battery Cost: Subtotal: $40,700 Tax Credit: $12,210 T…" at bounding box center [768, 434] width 1144 height 290
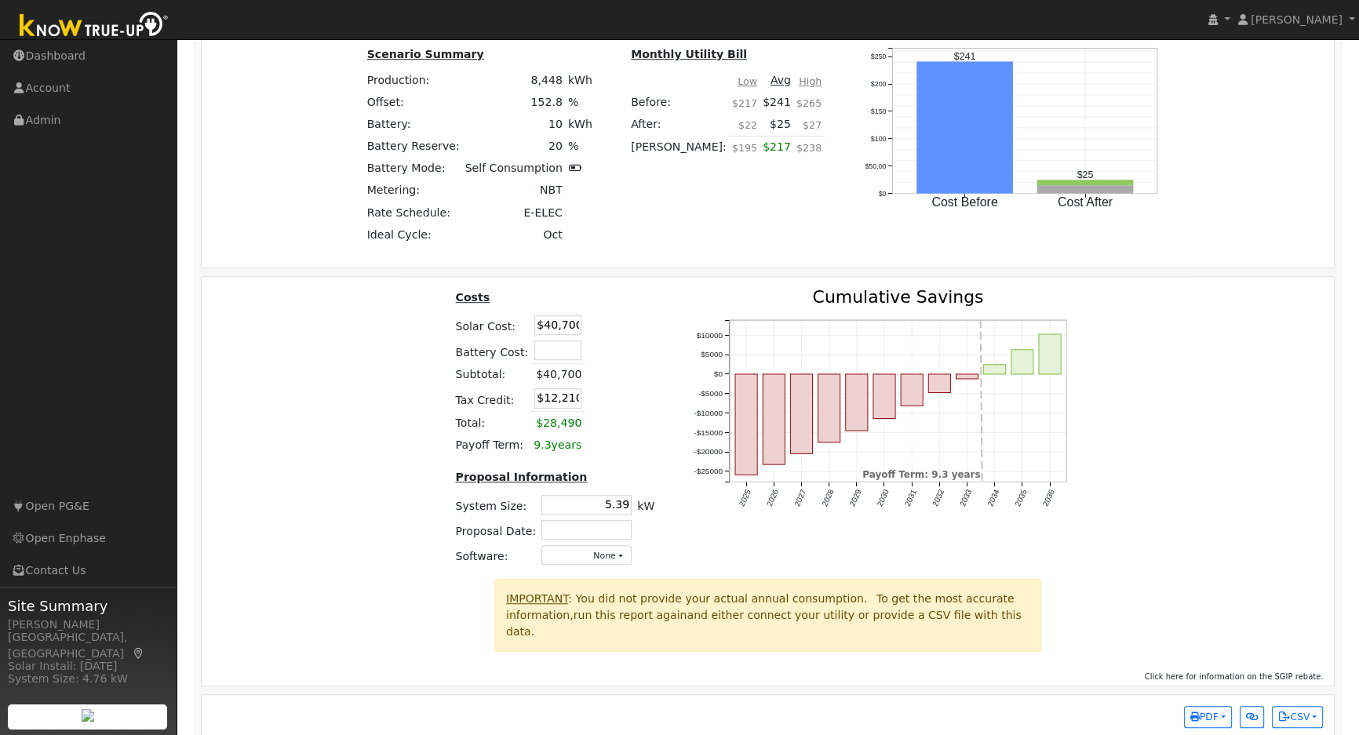
click at [589, 539] on input "text" at bounding box center [586, 530] width 90 height 20
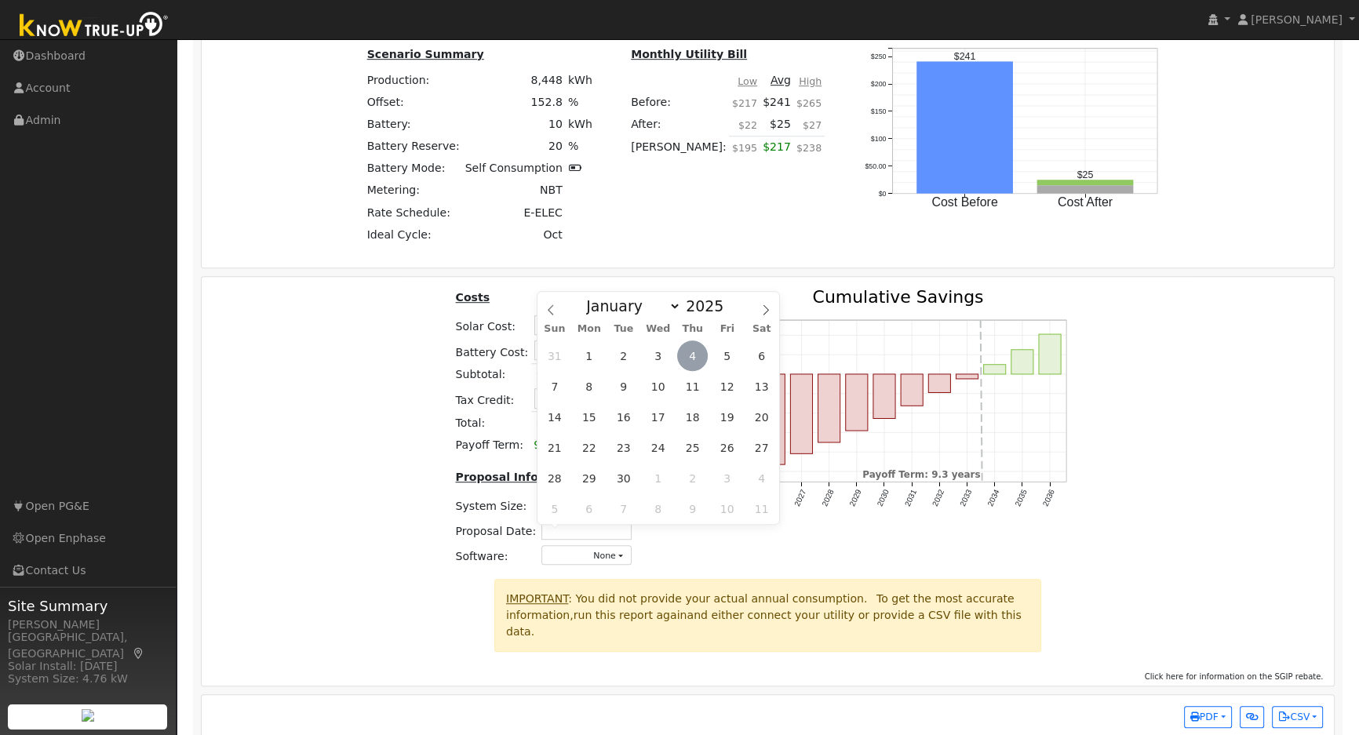
click at [694, 360] on span "4" at bounding box center [692, 355] width 31 height 31
type input "09/04/2025"
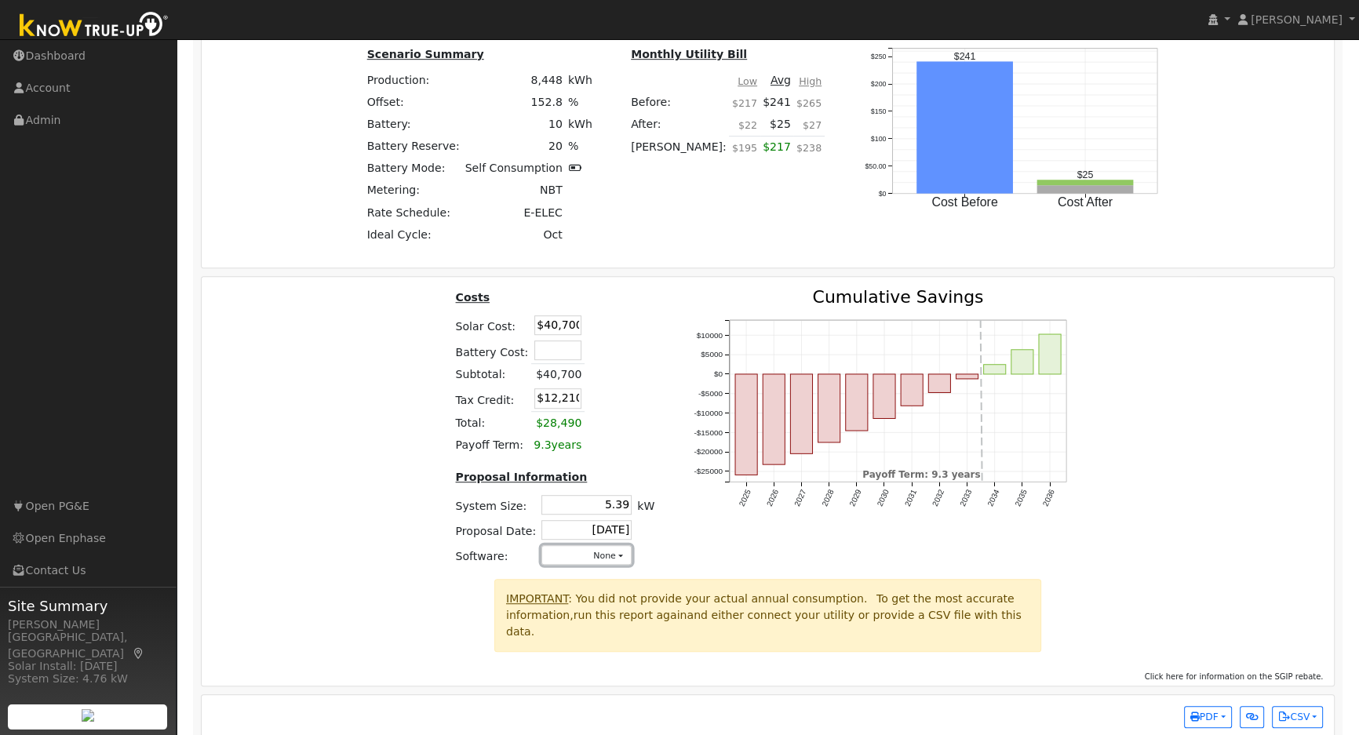
click at [573, 565] on button "None" at bounding box center [586, 555] width 90 height 20
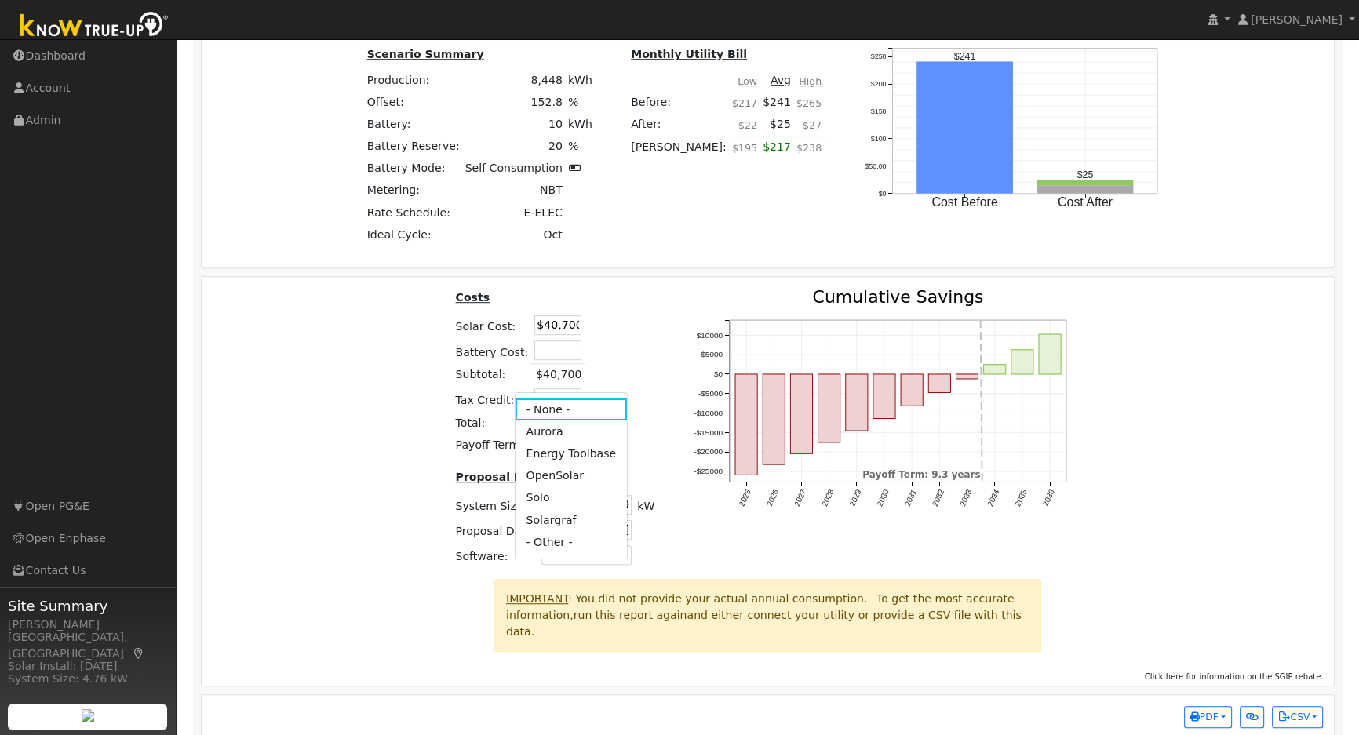
click at [560, 425] on link "Aurora" at bounding box center [571, 431] width 112 height 22
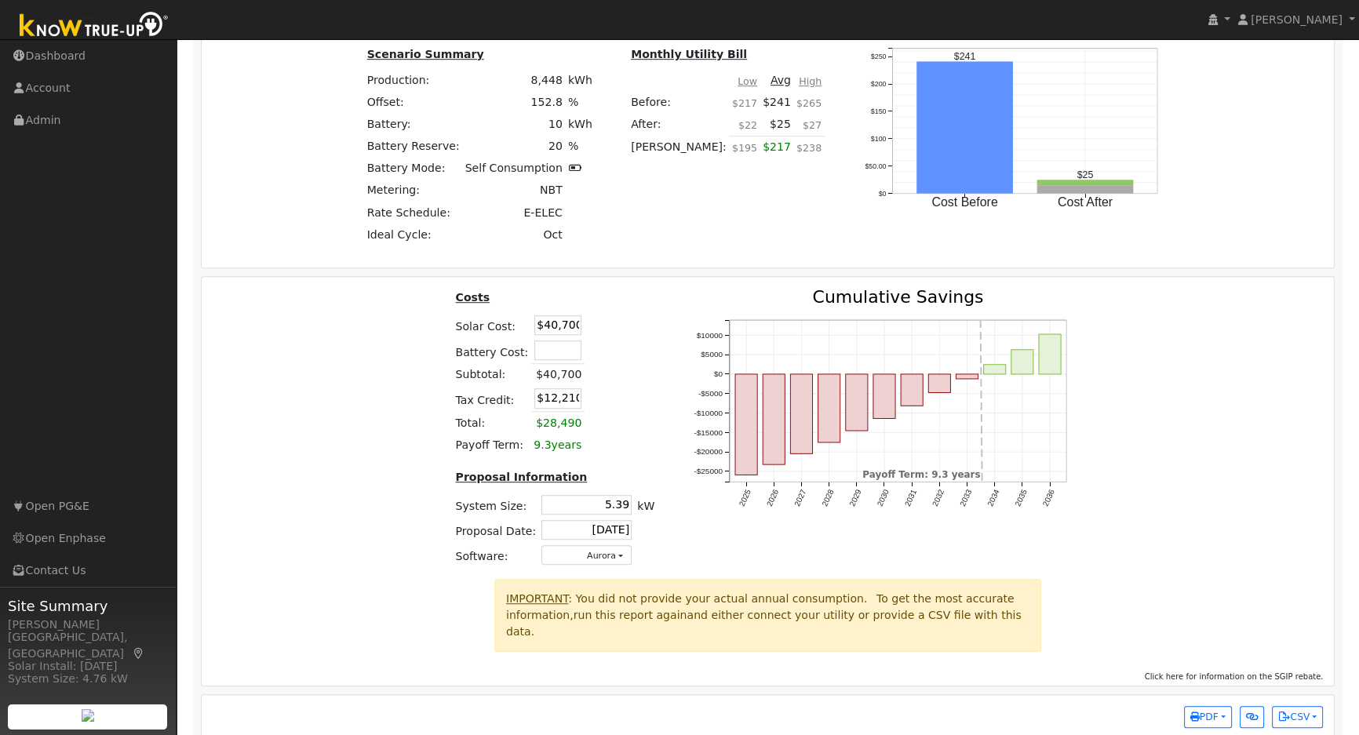
click at [1185, 509] on div "Costs Solar Cost: $40,700 Battery Cost: Subtotal: $40,700 Tax Credit: $12,210 T…" at bounding box center [768, 434] width 1144 height 290
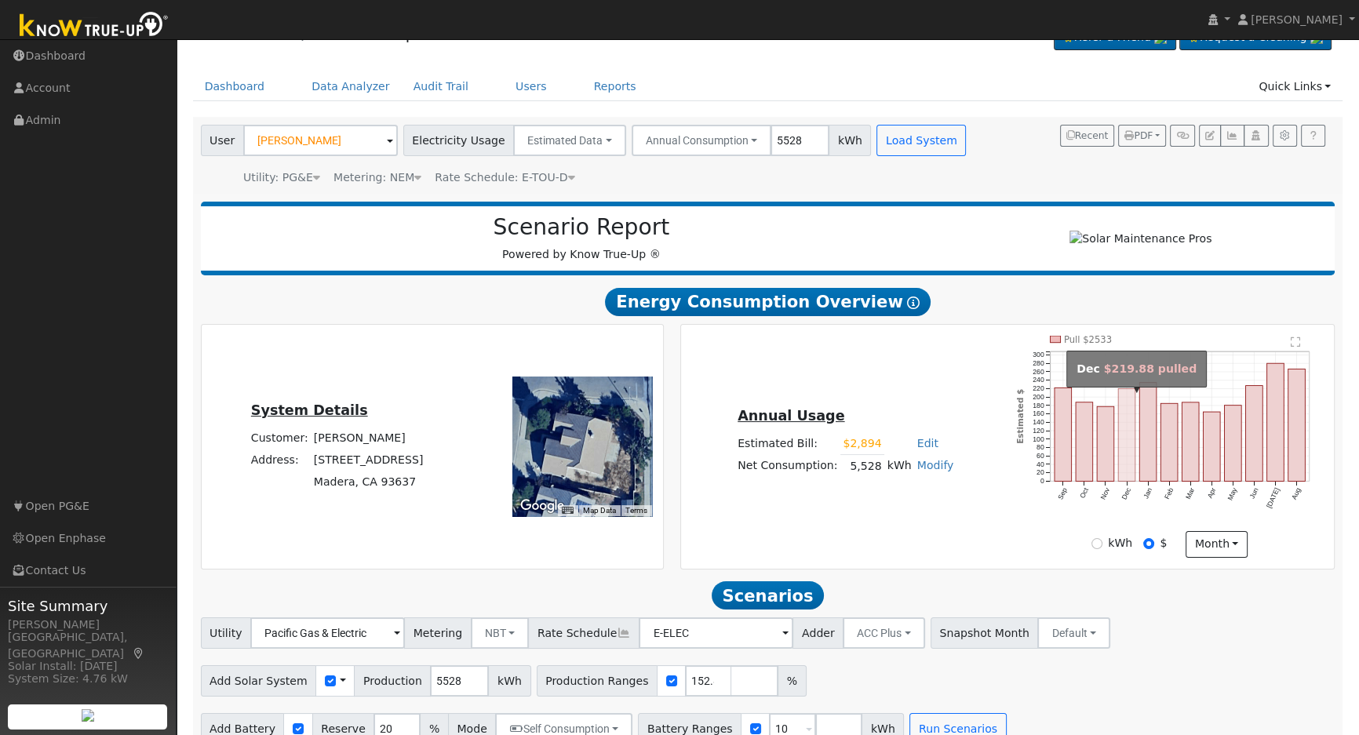
scroll to position [0, 0]
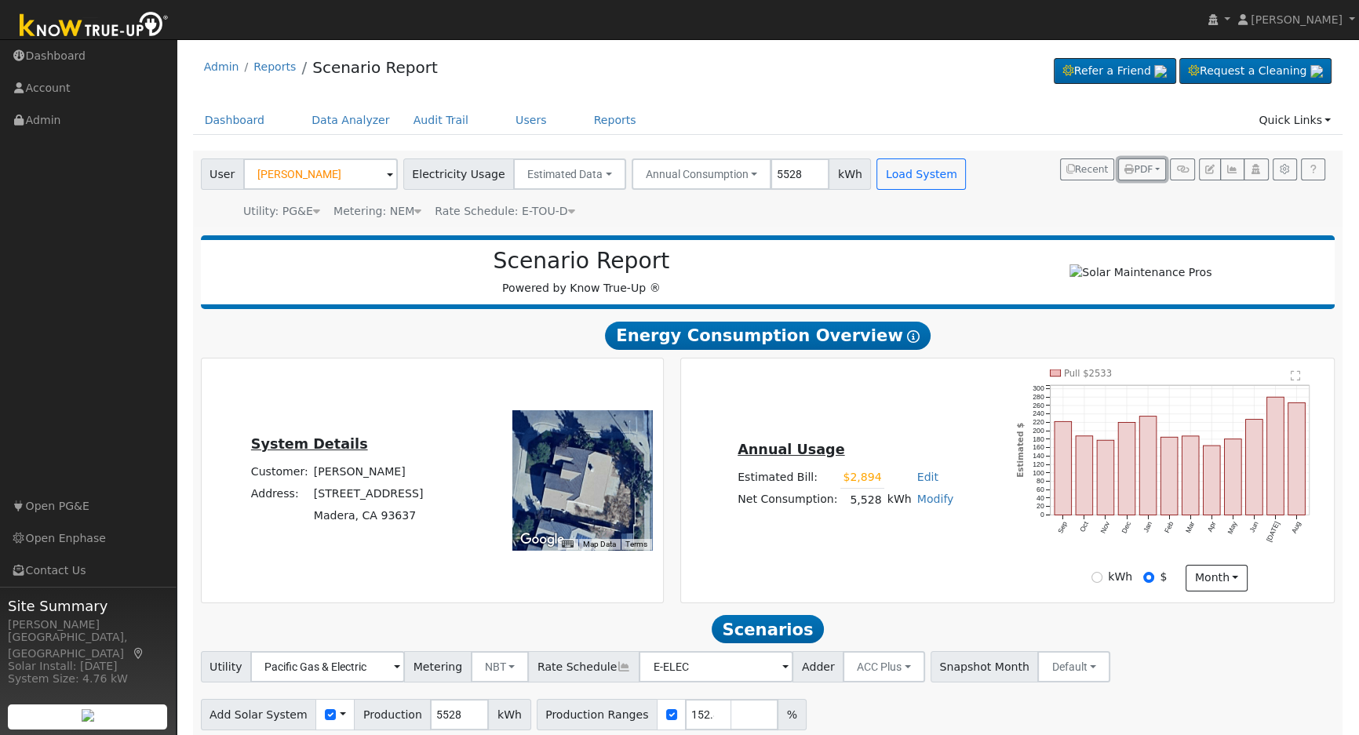
click at [1140, 169] on span "PDF" at bounding box center [1138, 169] width 28 height 11
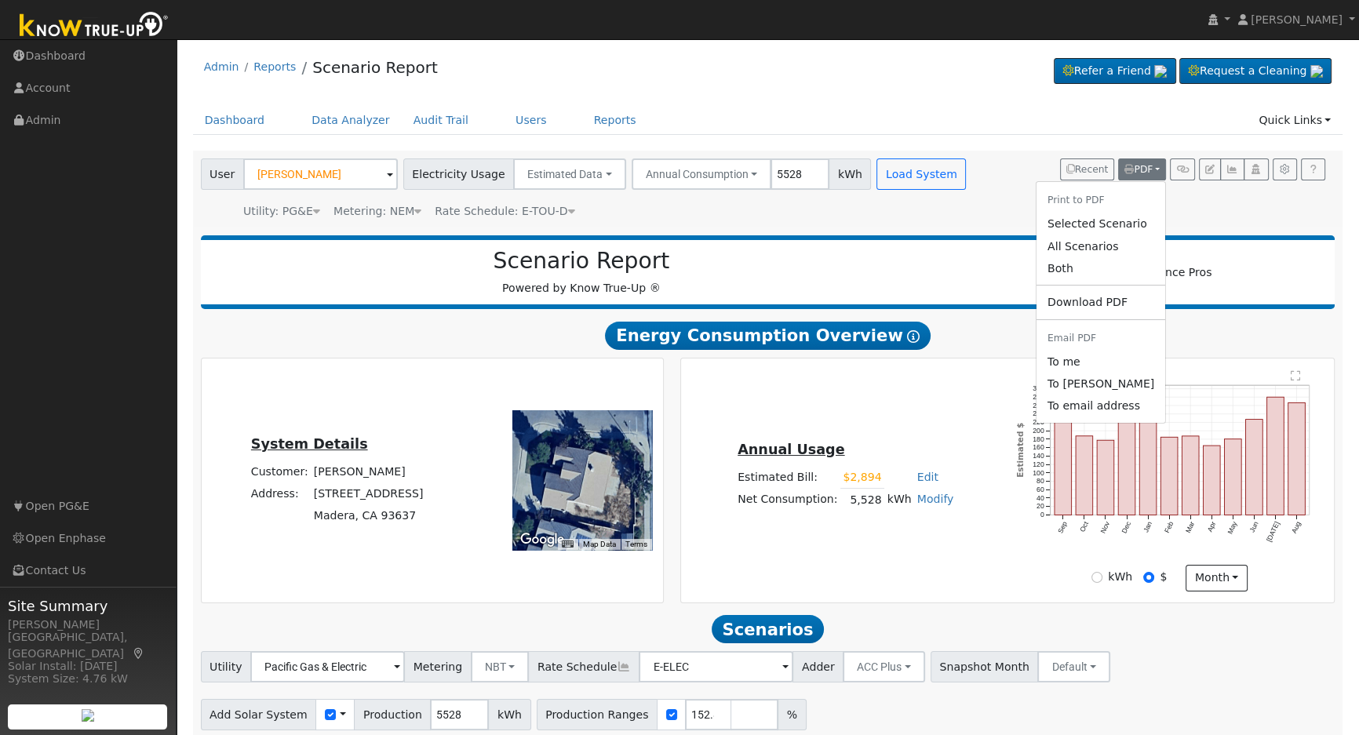
click at [1076, 271] on link "Both" at bounding box center [1100, 268] width 129 height 22
